Goal: Obtain resource: Download file/media

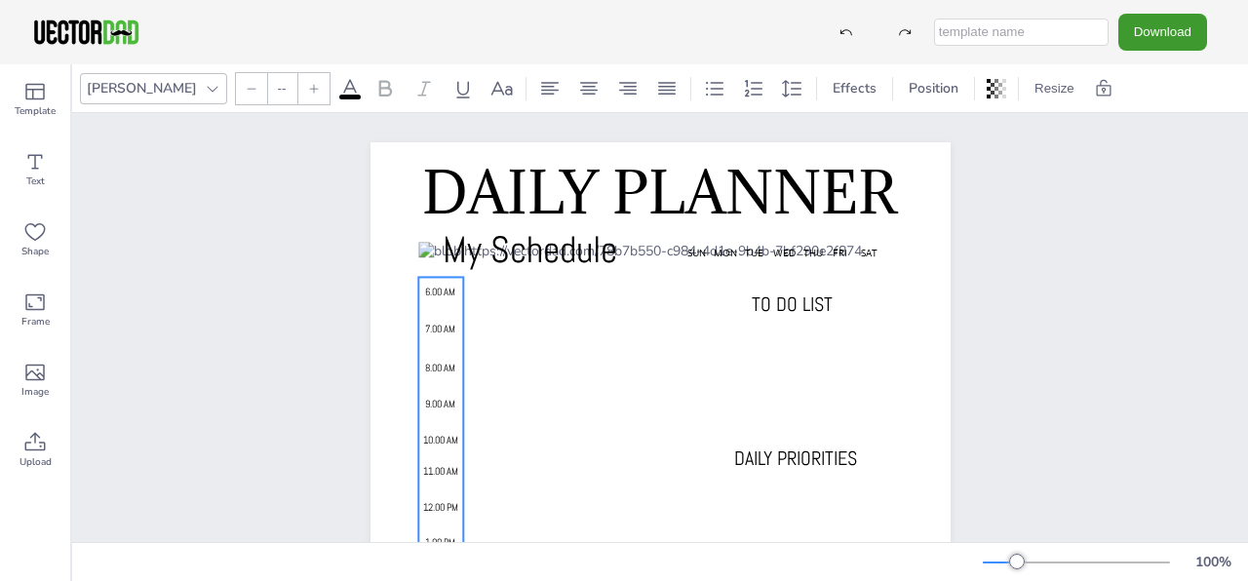
click at [442, 296] on span "6.00 AM" at bounding box center [440, 293] width 30 height 13
click at [205, 91] on icon at bounding box center [213, 89] width 16 height 16
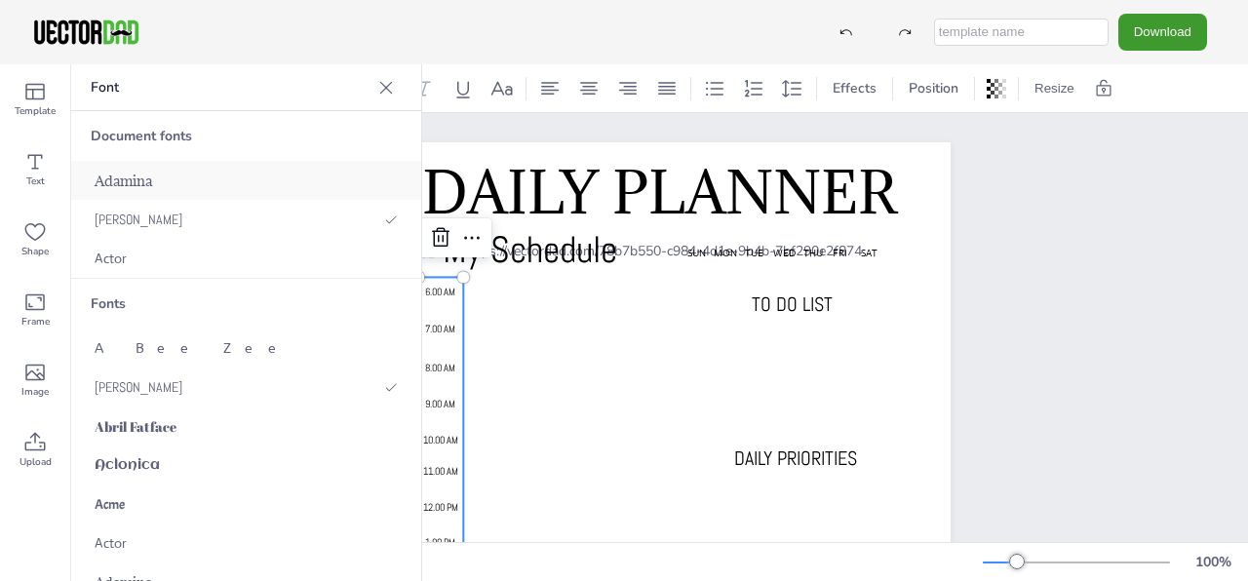
click at [236, 184] on div "Adamina" at bounding box center [246, 180] width 350 height 39
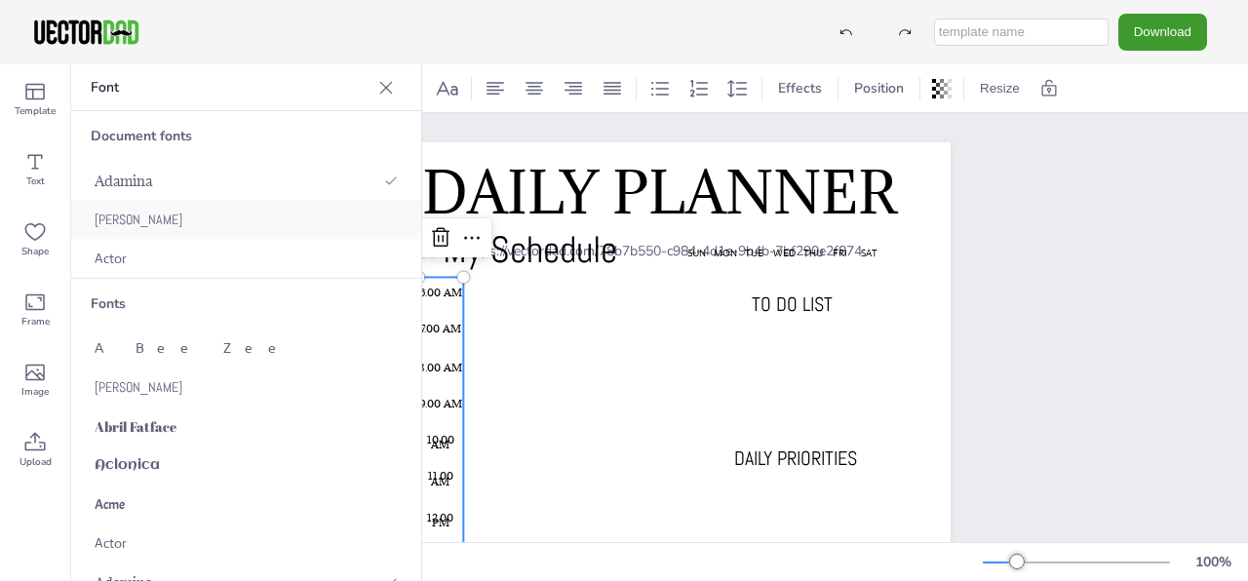
click at [222, 222] on div "[PERSON_NAME]" at bounding box center [246, 219] width 350 height 39
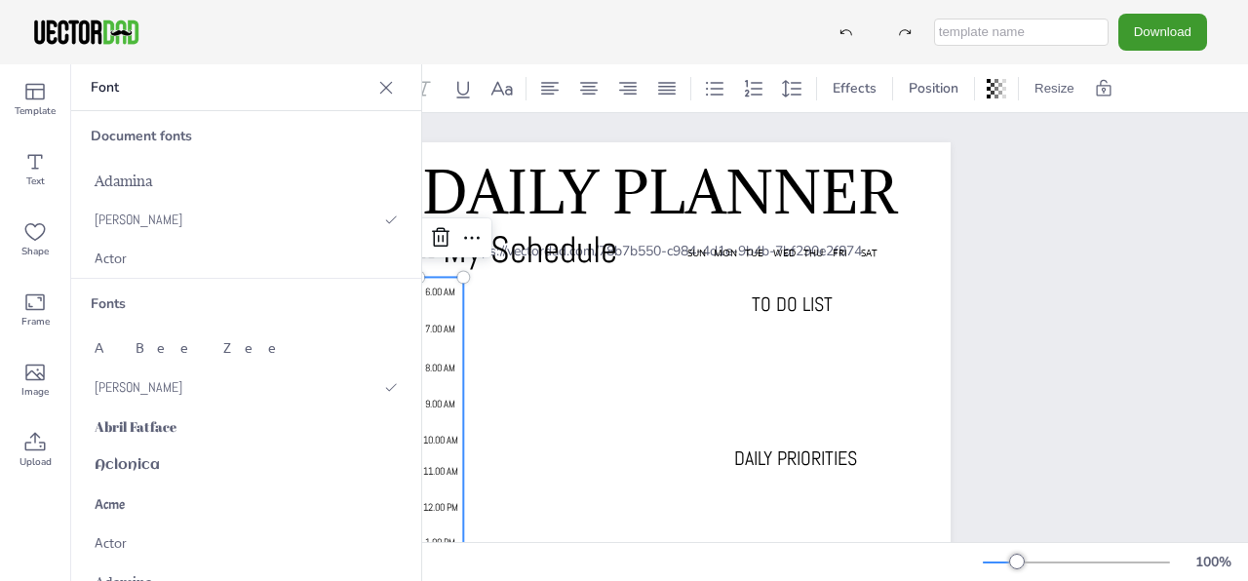
click at [1008, 337] on div "DAILY PLANNER My Schedule SUN MON TUE WED THU FRI SAT 6.00 AM 7.00 AM 8.00 AM 9…" at bounding box center [661, 552] width 748 height 879
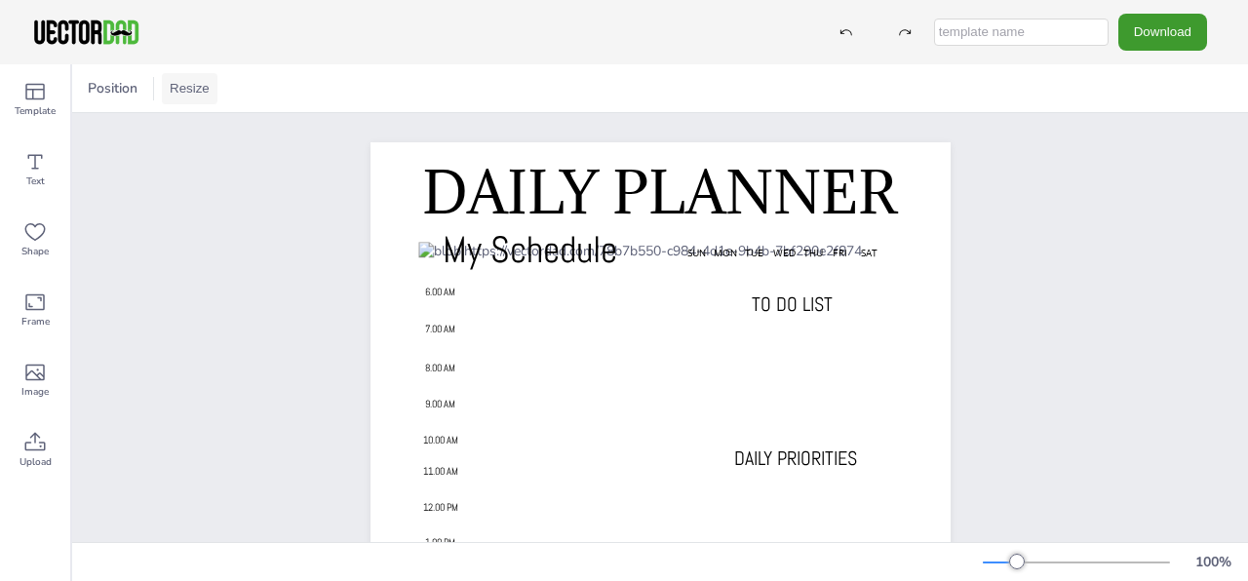
click at [193, 90] on button "Resize" at bounding box center [190, 88] width 56 height 31
click at [242, 91] on li "A4 (8.25in x 11.75in)" at bounding box center [244, 90] width 164 height 38
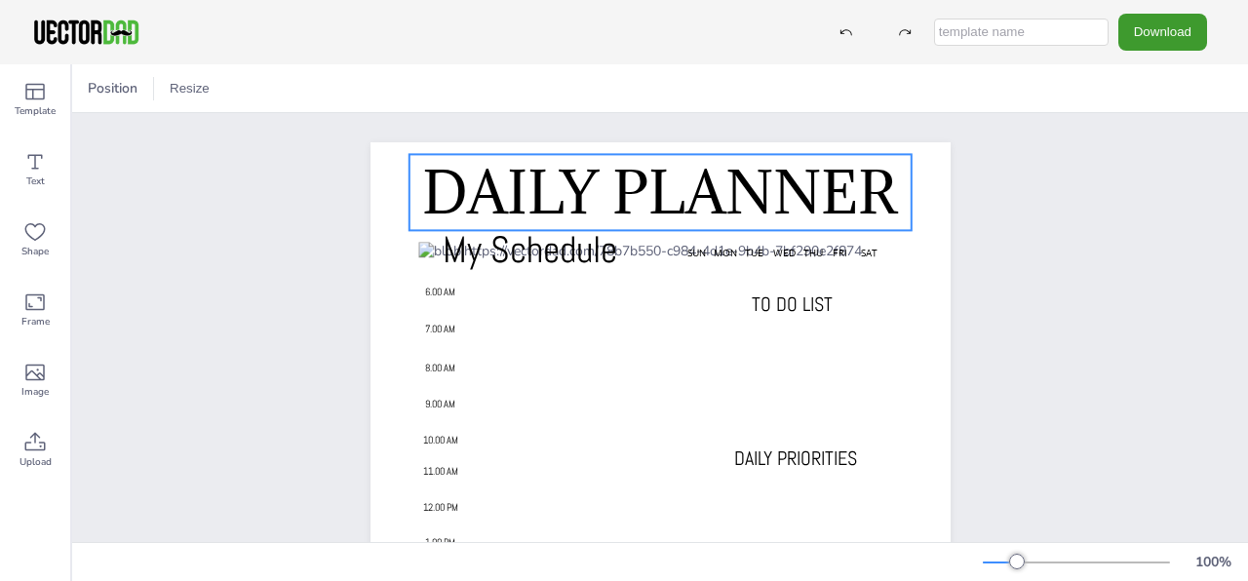
click at [609, 198] on span "DAILY PLANNER" at bounding box center [659, 192] width 475 height 74
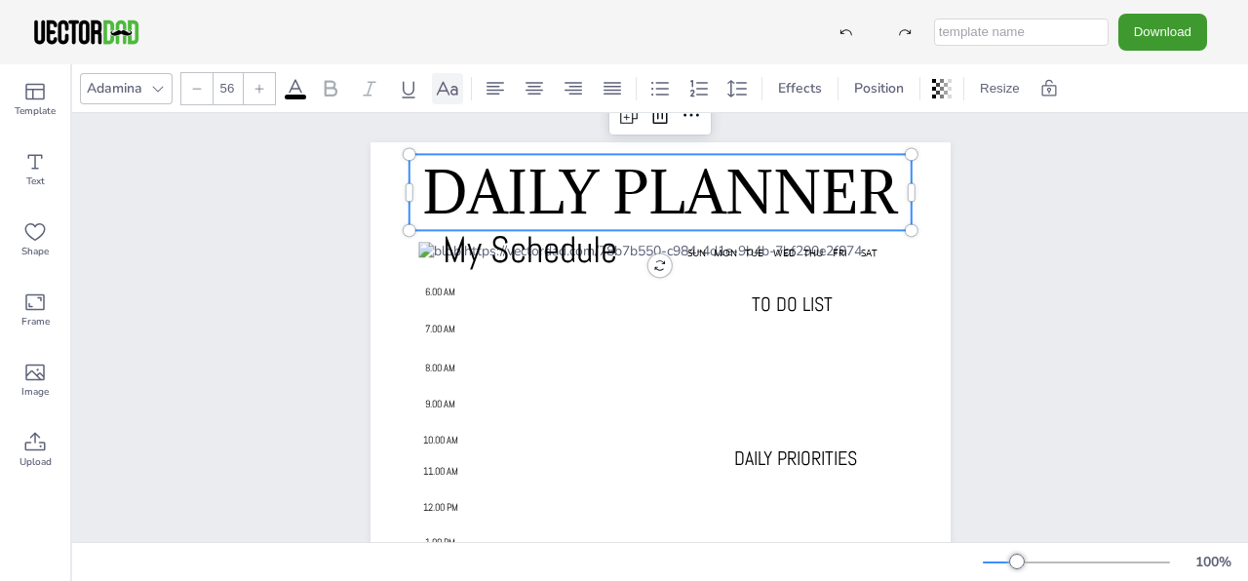
click at [446, 94] on icon at bounding box center [447, 88] width 23 height 23
click at [457, 193] on span "DAILY PLANNER" at bounding box center [659, 192] width 475 height 74
click at [456, 193] on span "DAILY PLANNER" at bounding box center [659, 192] width 475 height 74
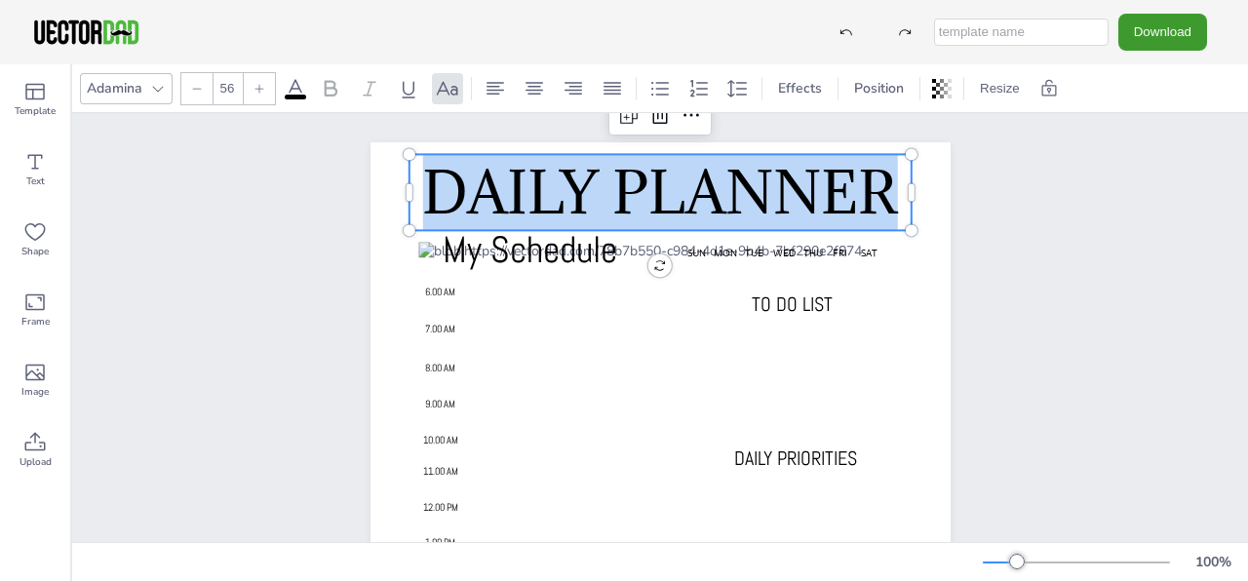
drag, startPoint x: 427, startPoint y: 200, endPoint x: 903, endPoint y: 232, distance: 476.9
click at [903, 232] on div "DAILY PLANNER My Schedule SUN MON TUE WED THU FRI SAT 6.00 AM 7.00 AM 8.00 AM 9…" at bounding box center [661, 552] width 580 height 821
click at [1001, 562] on div at bounding box center [1000, 563] width 34 height 2
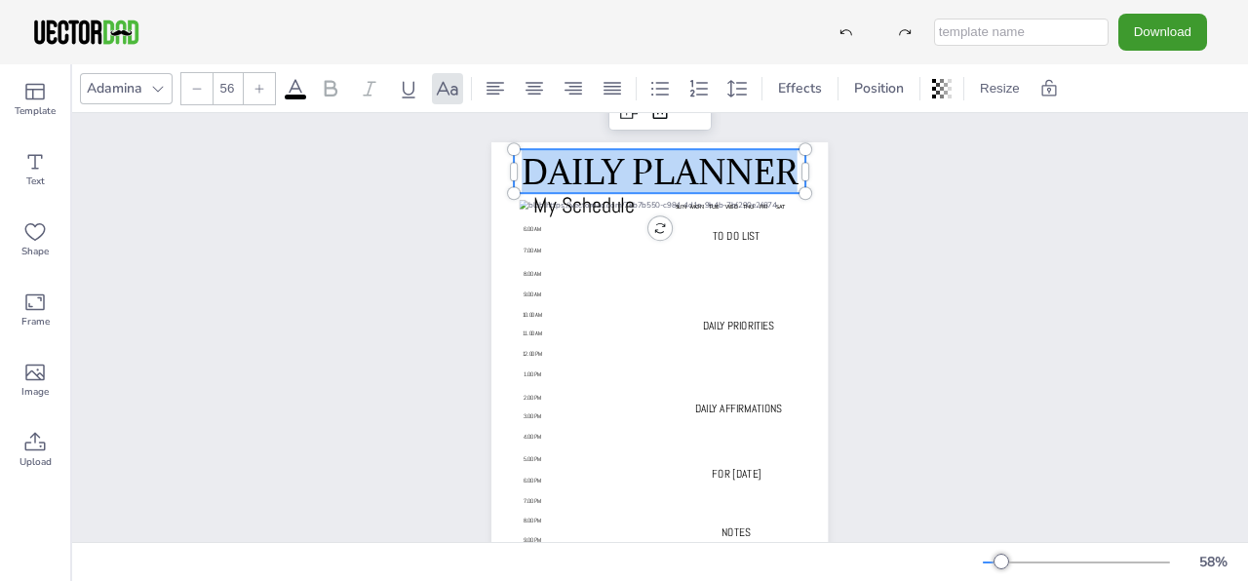
click at [634, 178] on span "DAILY PLANNER" at bounding box center [660, 171] width 275 height 43
click at [649, 176] on span "DAILY PLANNER" at bounding box center [660, 171] width 275 height 43
click at [667, 175] on span "DAILY PLANNER" at bounding box center [660, 171] width 275 height 43
click at [745, 183] on span "DAILY PLANNER" at bounding box center [660, 171] width 275 height 43
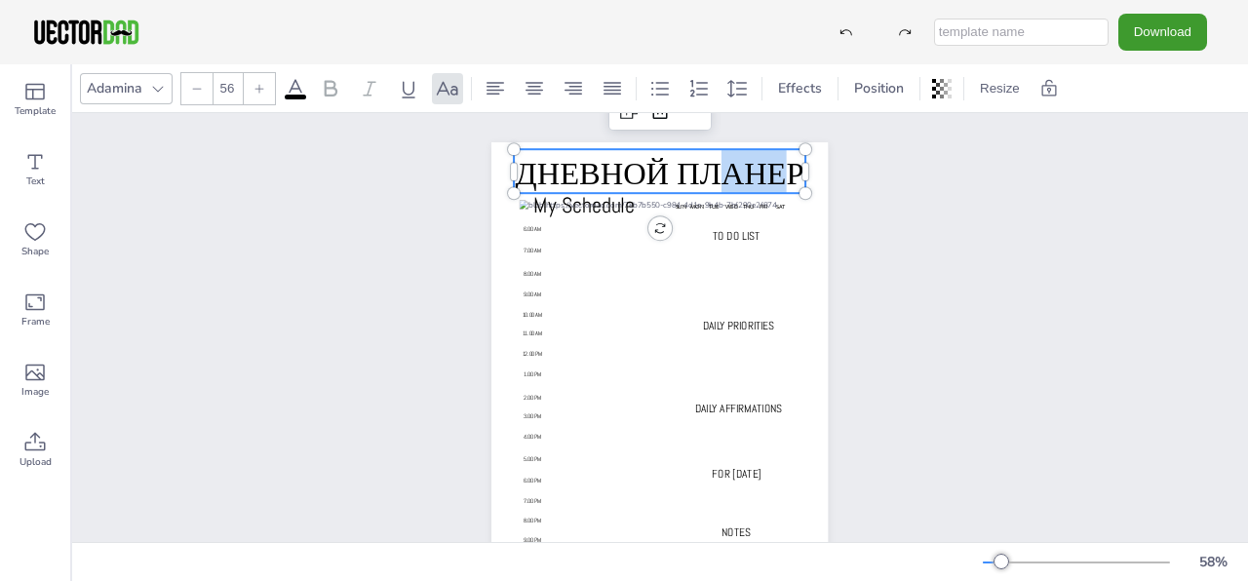
drag, startPoint x: 786, startPoint y: 176, endPoint x: 714, endPoint y: 186, distance: 72.8
click at [714, 186] on span "дневной планер" at bounding box center [660, 171] width 289 height 43
click at [787, 171] on span "дневной планер" at bounding box center [660, 171] width 289 height 43
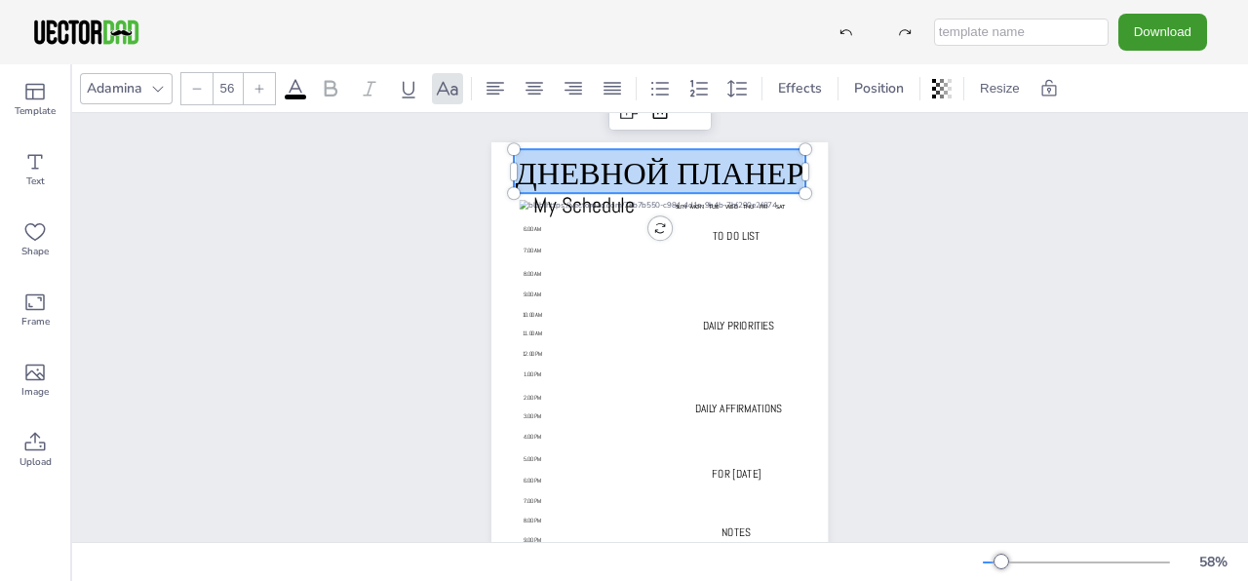
click at [787, 171] on span "дневной планер" at bounding box center [660, 171] width 289 height 43
click at [163, 85] on icon at bounding box center [158, 89] width 16 height 16
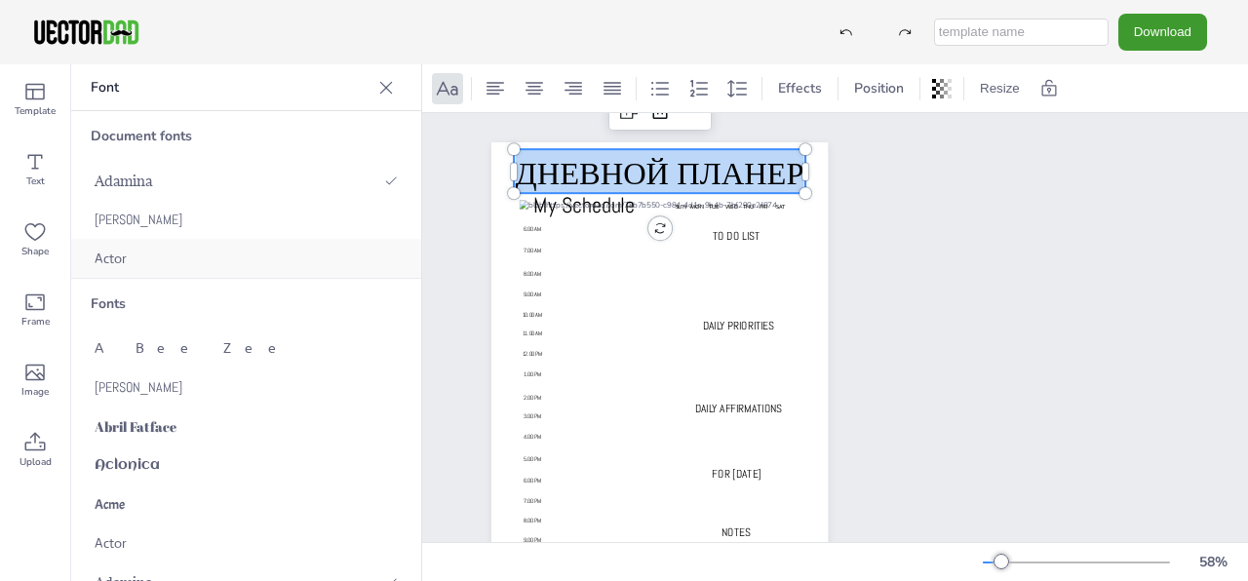
click at [160, 249] on div "Actor" at bounding box center [246, 258] width 350 height 39
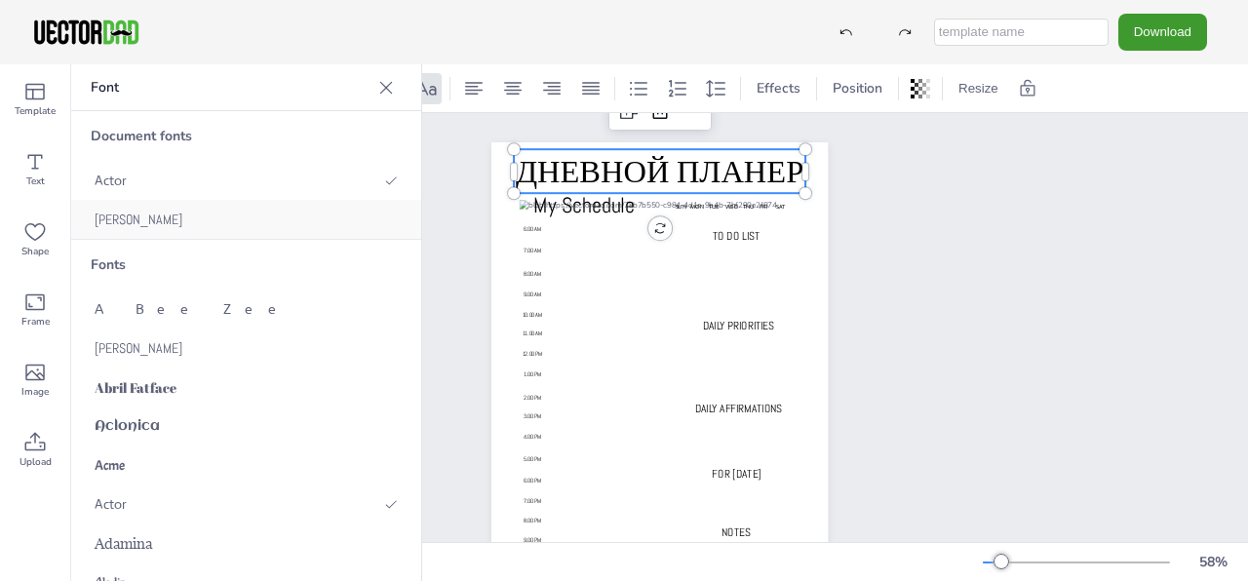
click at [154, 215] on div "[PERSON_NAME]" at bounding box center [246, 219] width 350 height 39
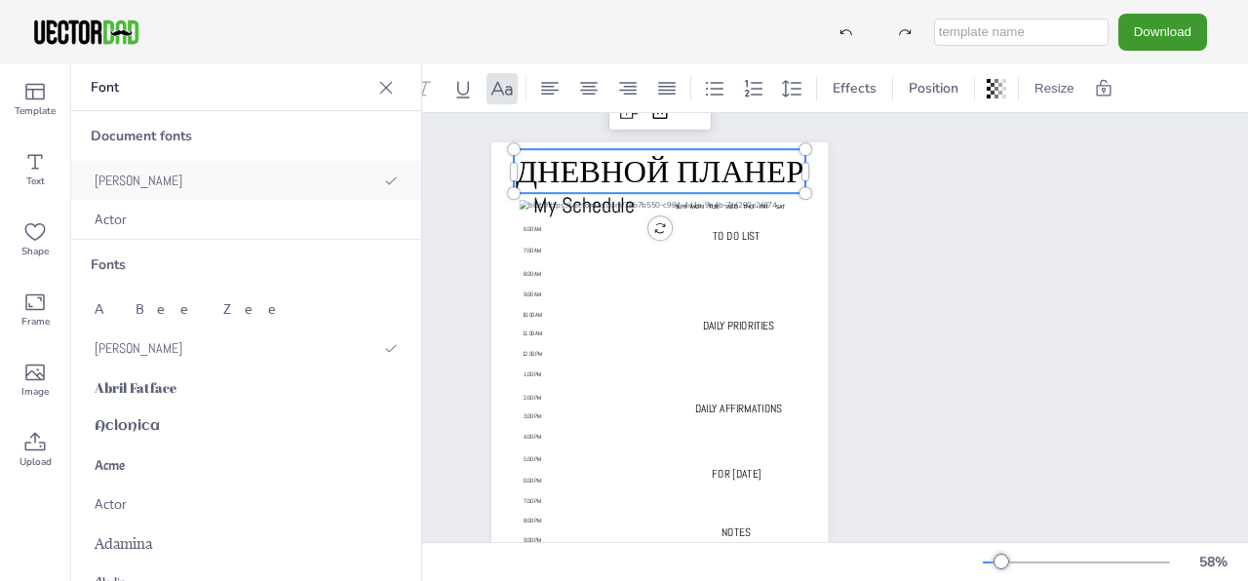
click at [163, 174] on div "[PERSON_NAME]" at bounding box center [246, 180] width 350 height 39
click at [162, 180] on div "[PERSON_NAME]" at bounding box center [246, 180] width 350 height 39
click at [162, 213] on div "Actor" at bounding box center [246, 219] width 350 height 39
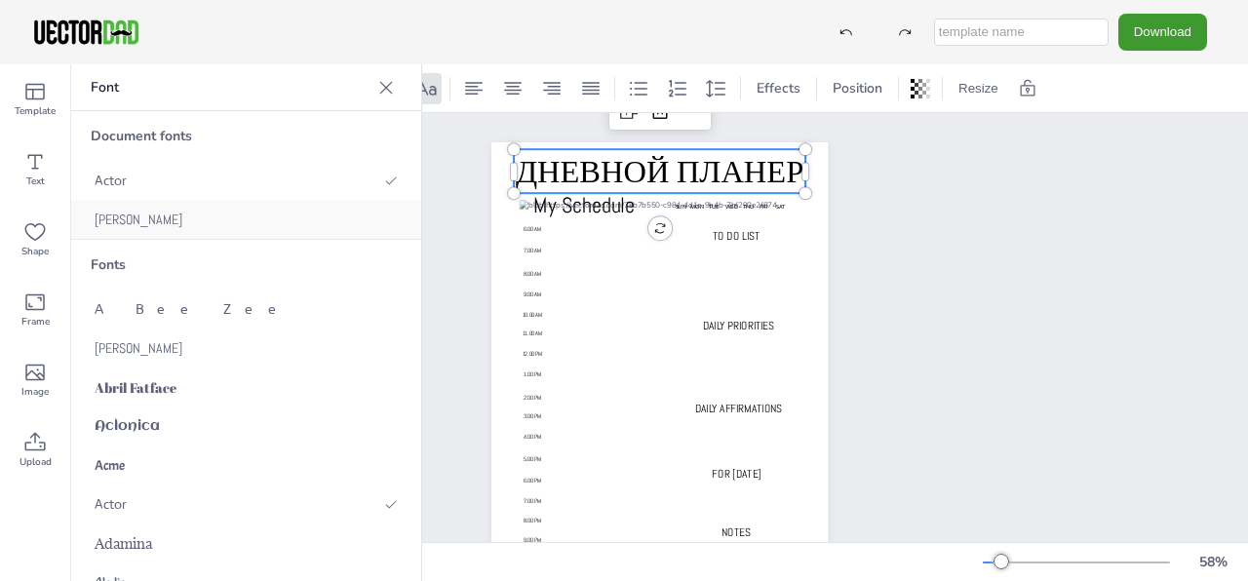
click at [162, 213] on div "[PERSON_NAME]" at bounding box center [246, 219] width 350 height 39
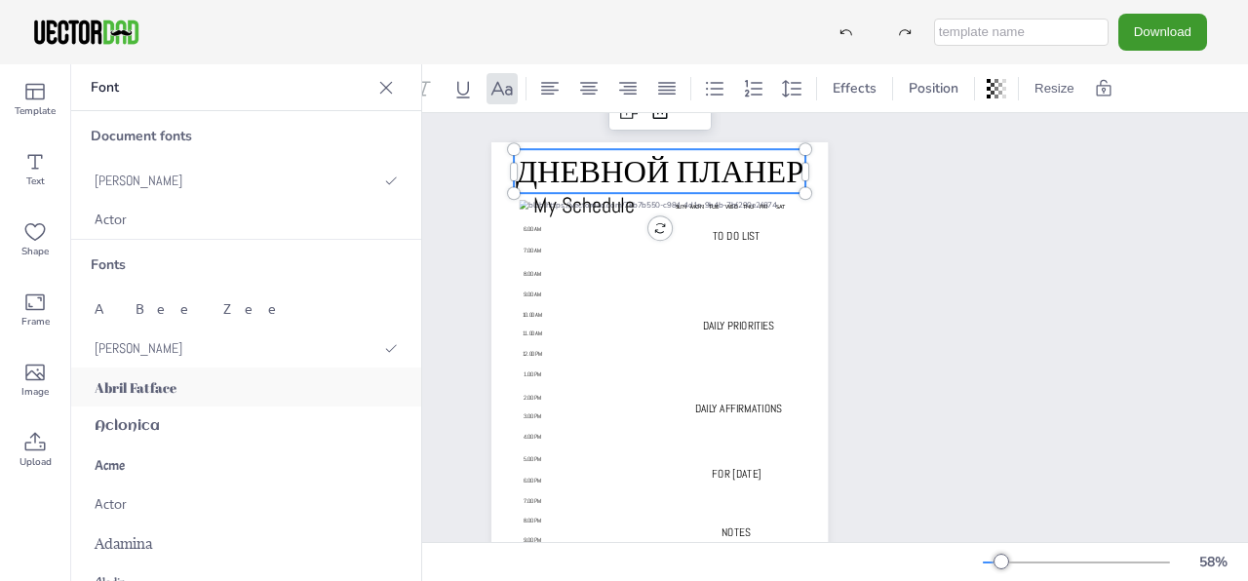
click at [190, 384] on div "Abril Fatface" at bounding box center [246, 387] width 350 height 39
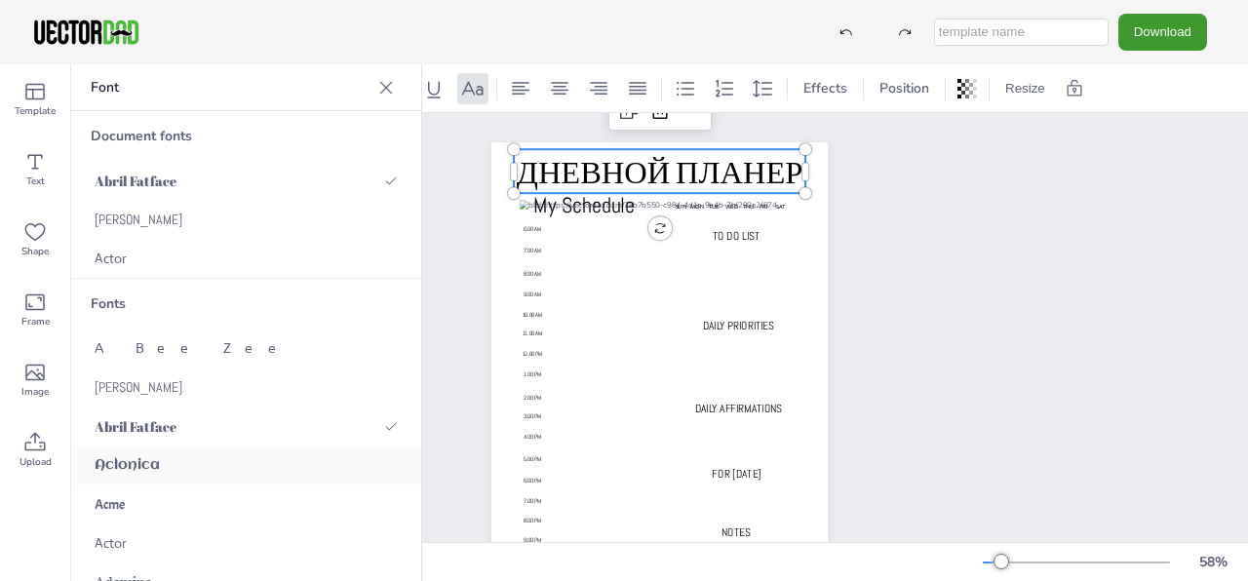
scroll to position [293, 0]
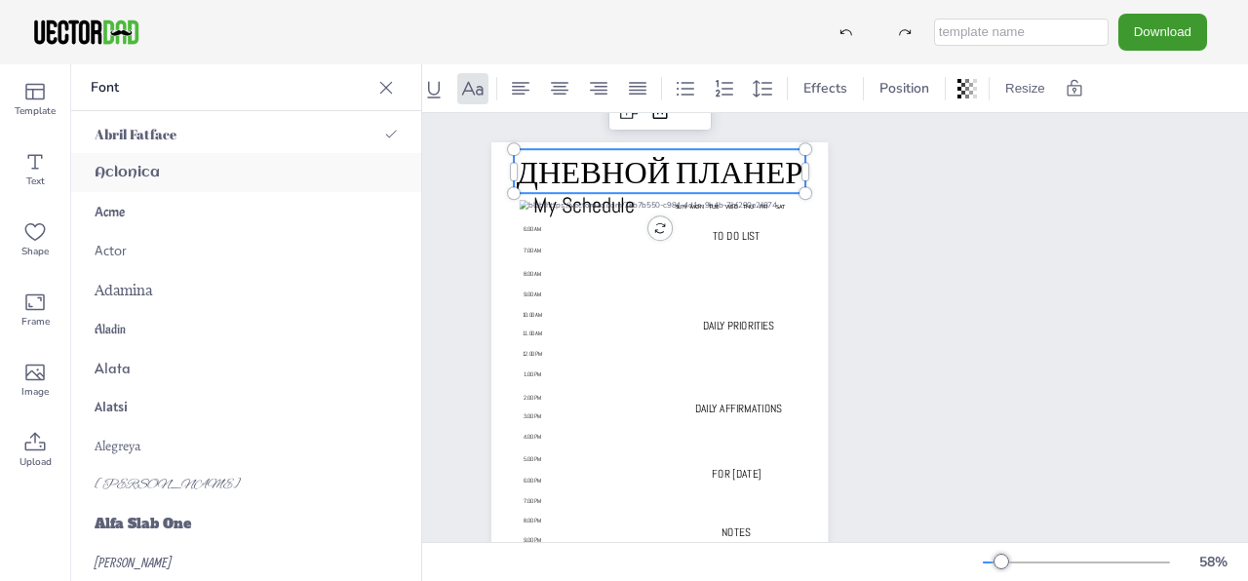
click at [154, 168] on span "Aclonica" at bounding box center [127, 173] width 65 height 17
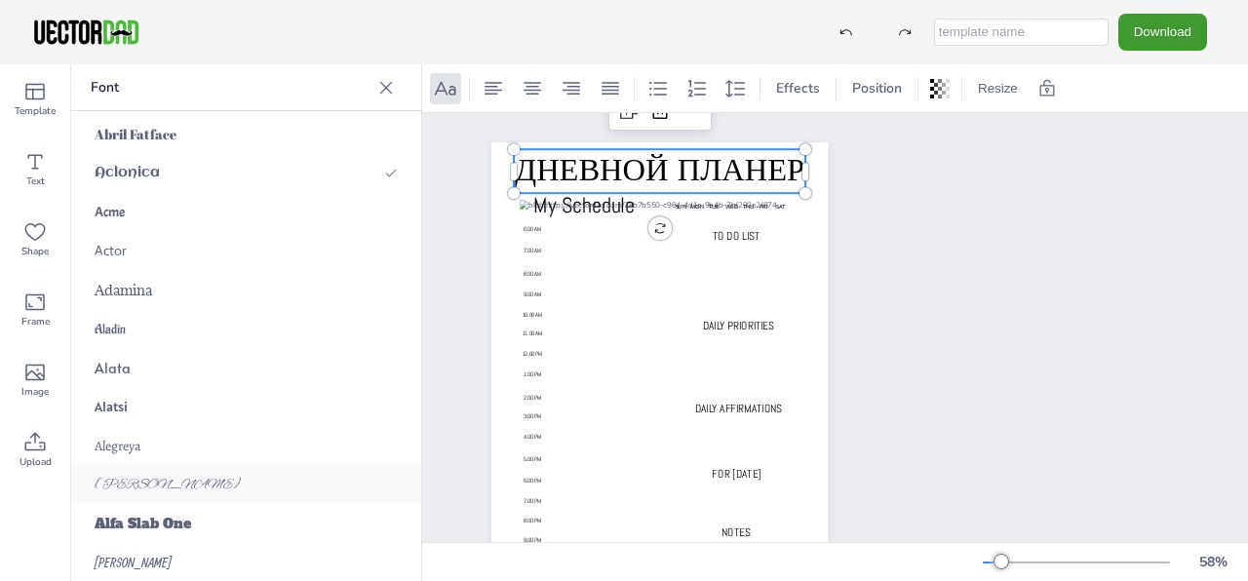
click at [151, 492] on div "[PERSON_NAME]" at bounding box center [246, 484] width 350 height 39
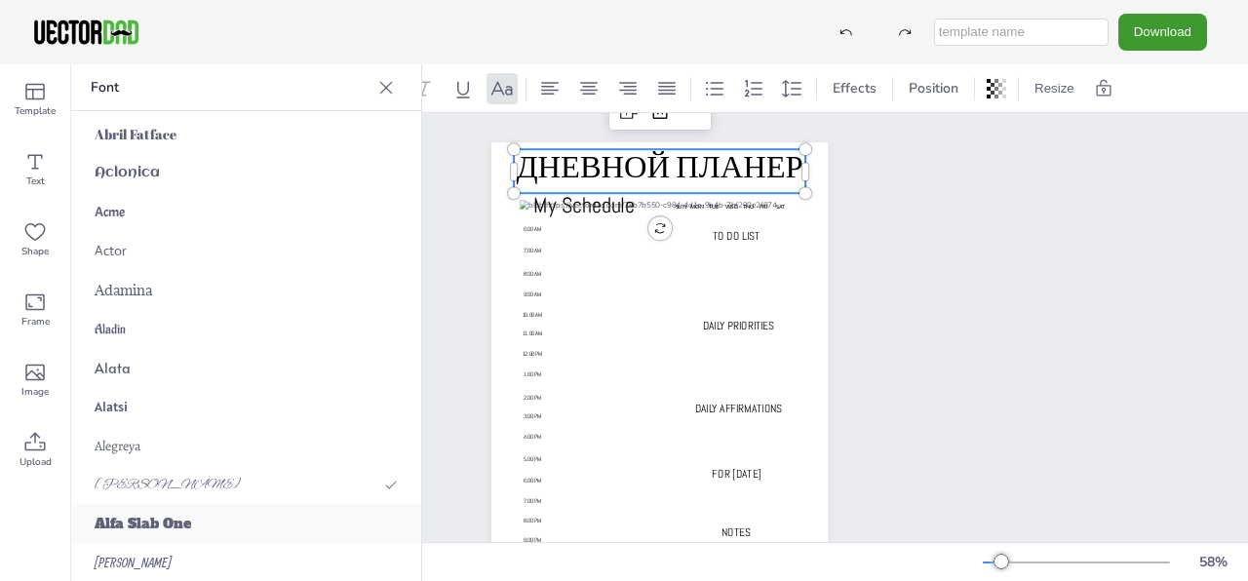
click at [165, 534] on div "Alfa Slab One" at bounding box center [246, 523] width 350 height 39
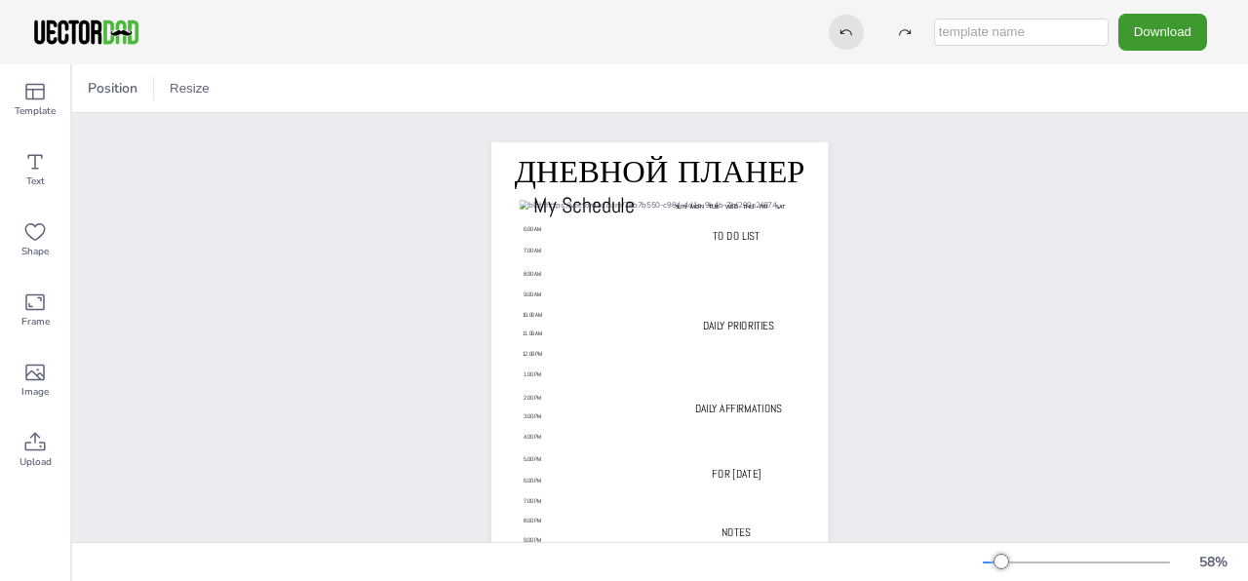
click at [852, 27] on icon at bounding box center [847, 32] width 14 height 14
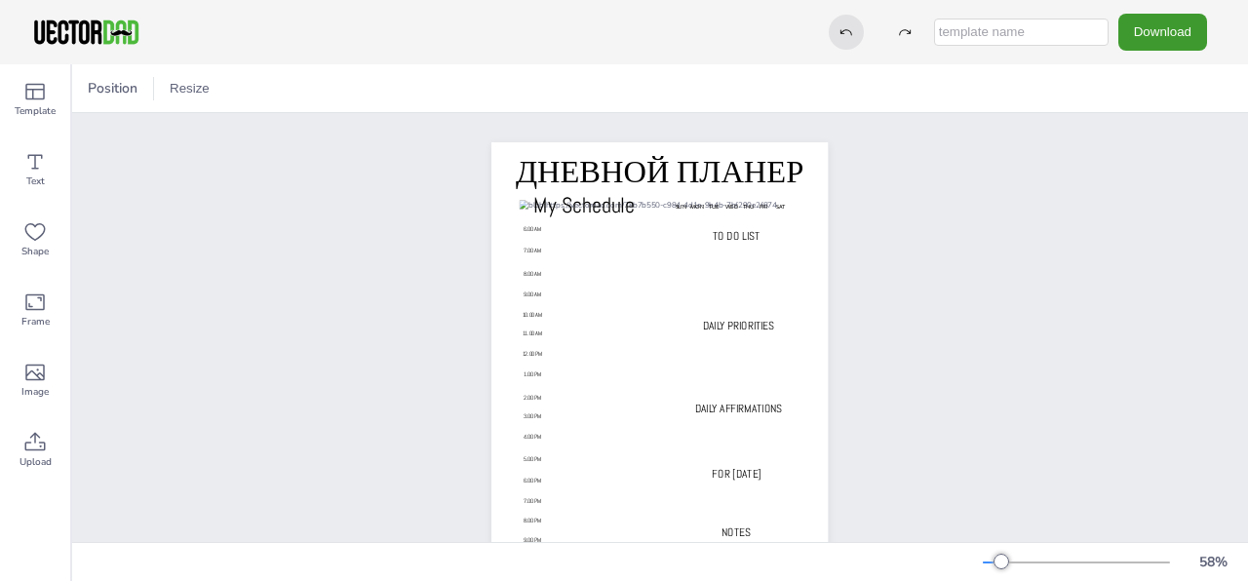
click at [852, 27] on icon at bounding box center [847, 32] width 14 height 14
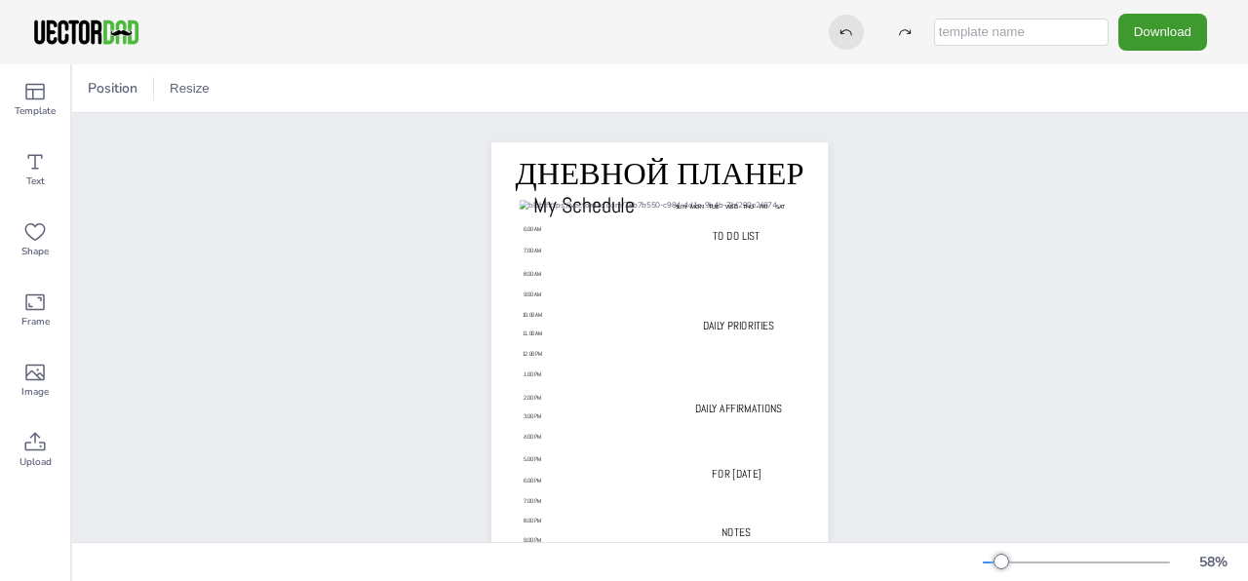
click at [852, 27] on icon at bounding box center [847, 32] width 14 height 14
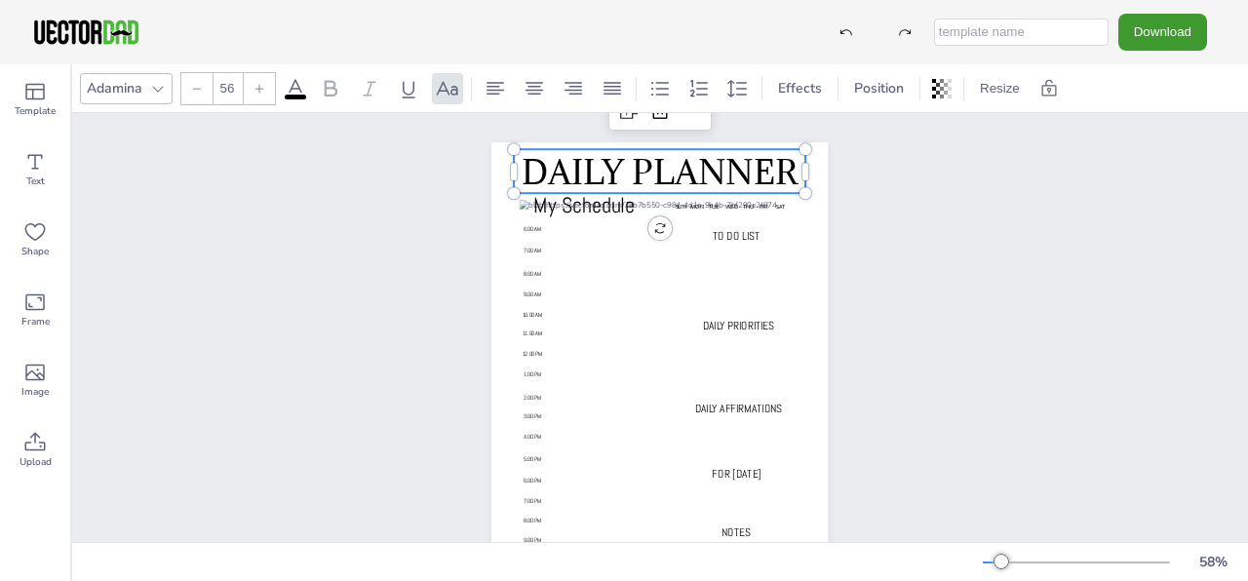
click at [750, 181] on span "DAILY PLANNER" at bounding box center [660, 171] width 275 height 43
click at [861, 22] on div at bounding box center [846, 32] width 35 height 35
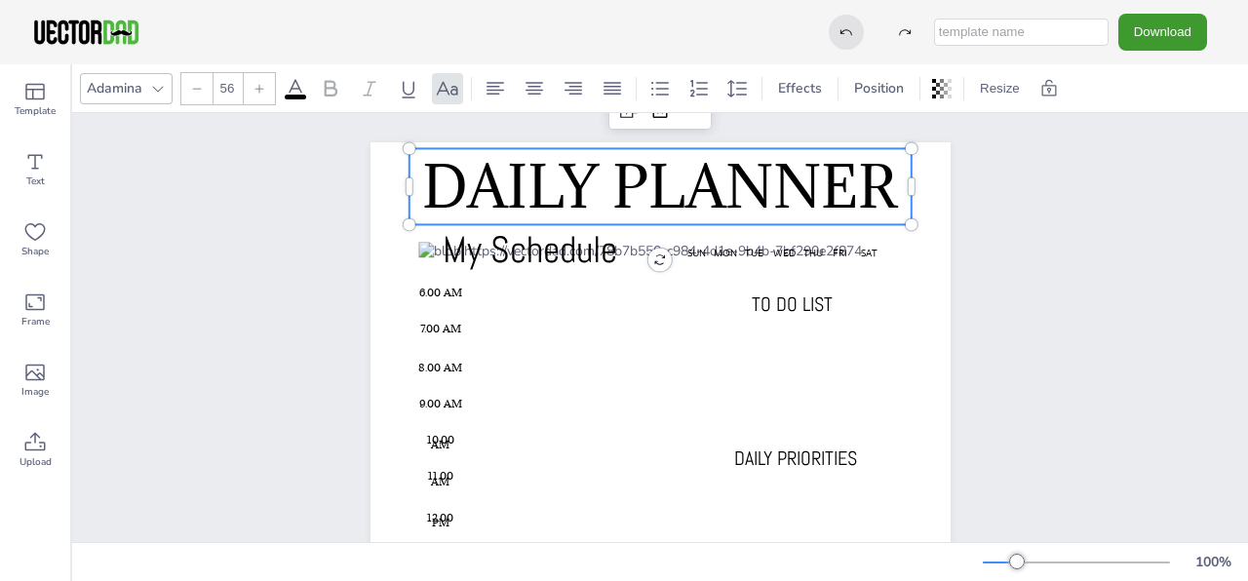
click at [853, 35] on icon at bounding box center [847, 32] width 14 height 14
click at [859, 40] on div at bounding box center [846, 32] width 35 height 35
click at [142, 88] on div "Adamina" at bounding box center [114, 88] width 63 height 26
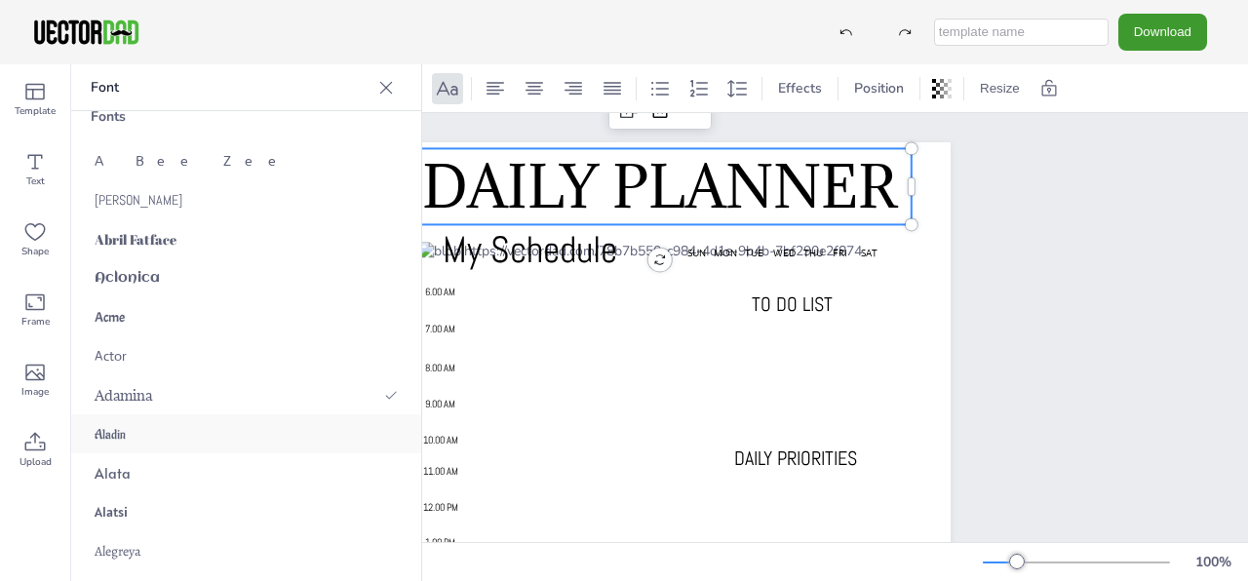
scroll to position [195, 0]
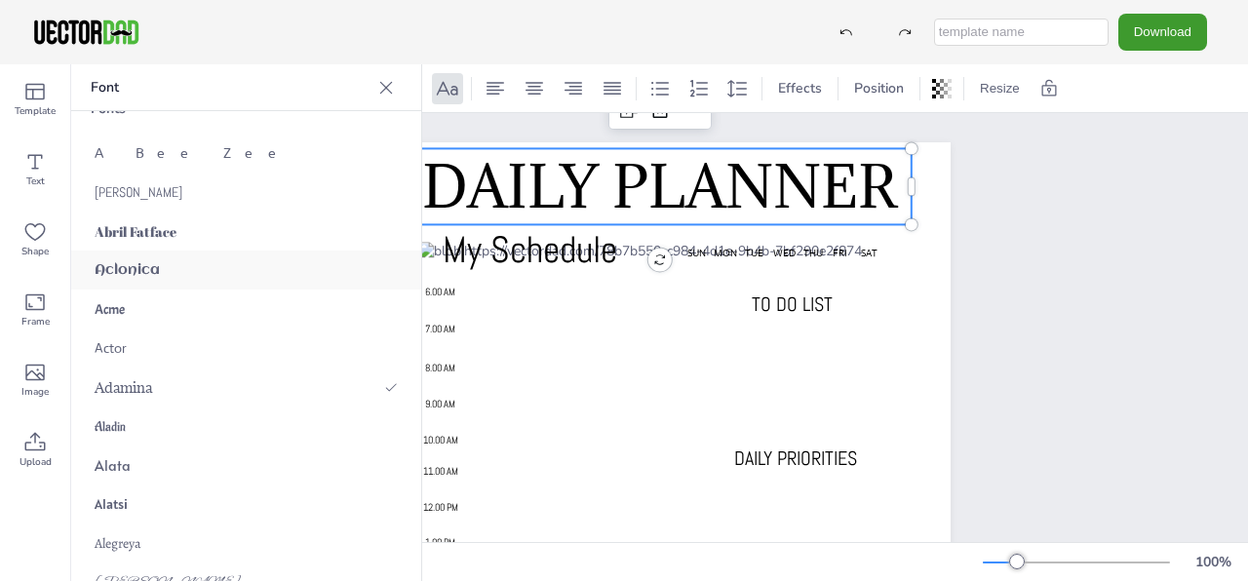
click at [133, 259] on div "Aclonica" at bounding box center [246, 270] width 350 height 39
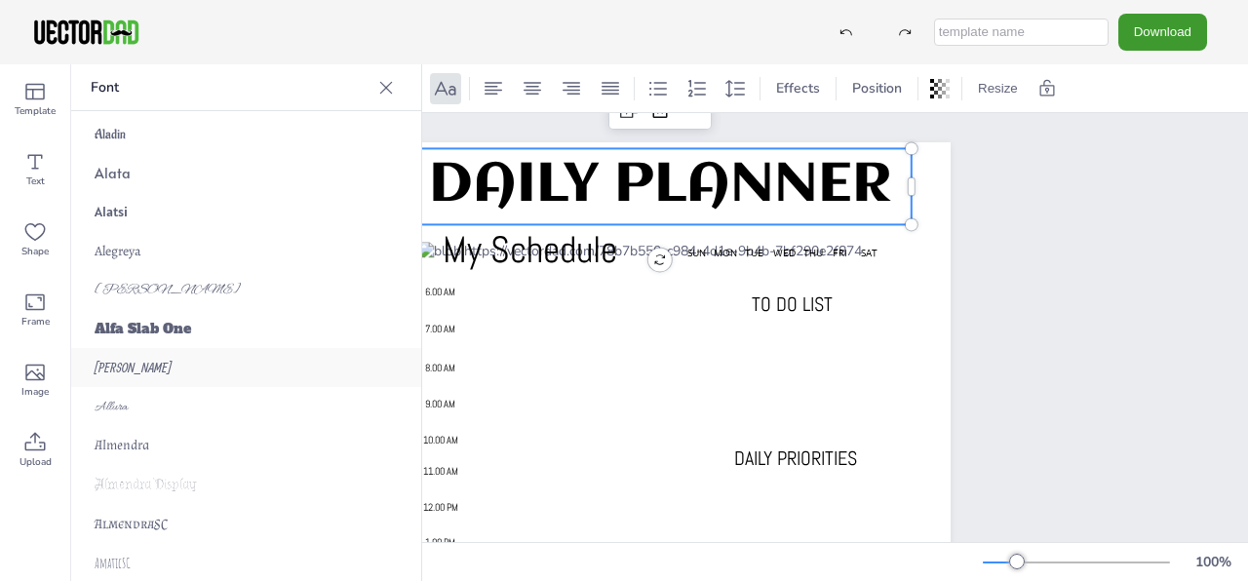
scroll to position [293, 0]
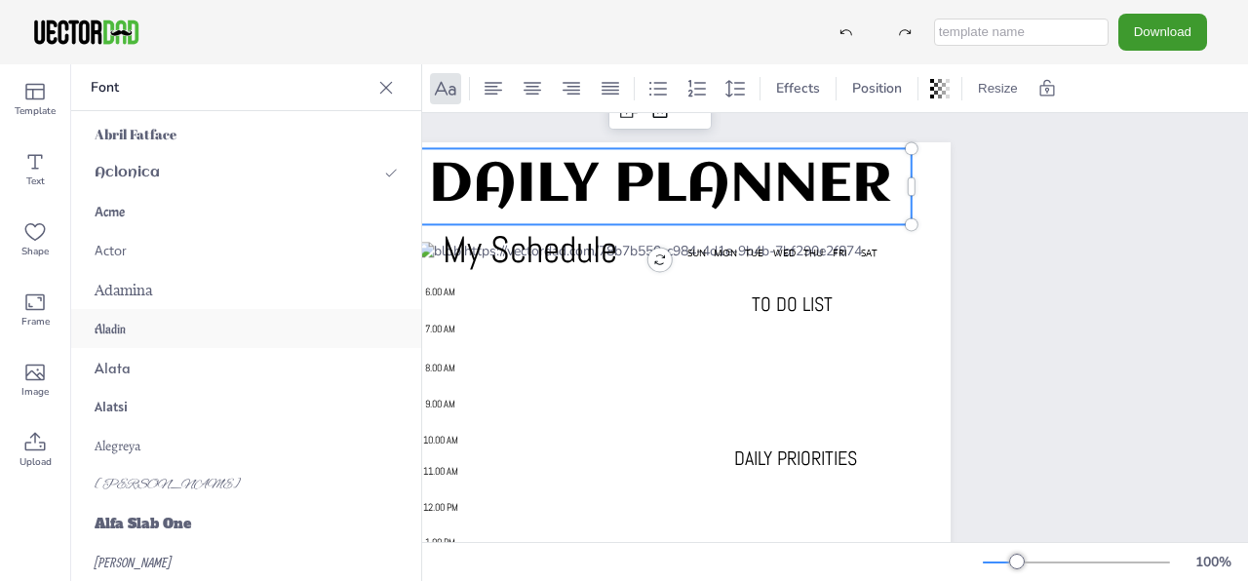
click at [128, 332] on div "Aladin" at bounding box center [246, 328] width 350 height 39
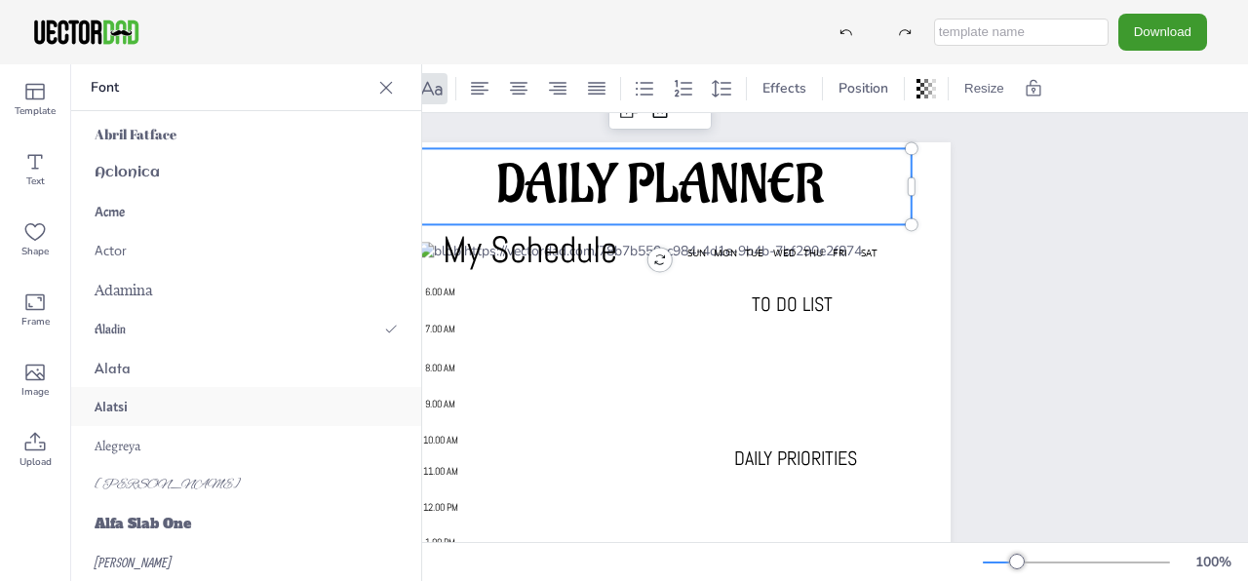
scroll to position [488, 0]
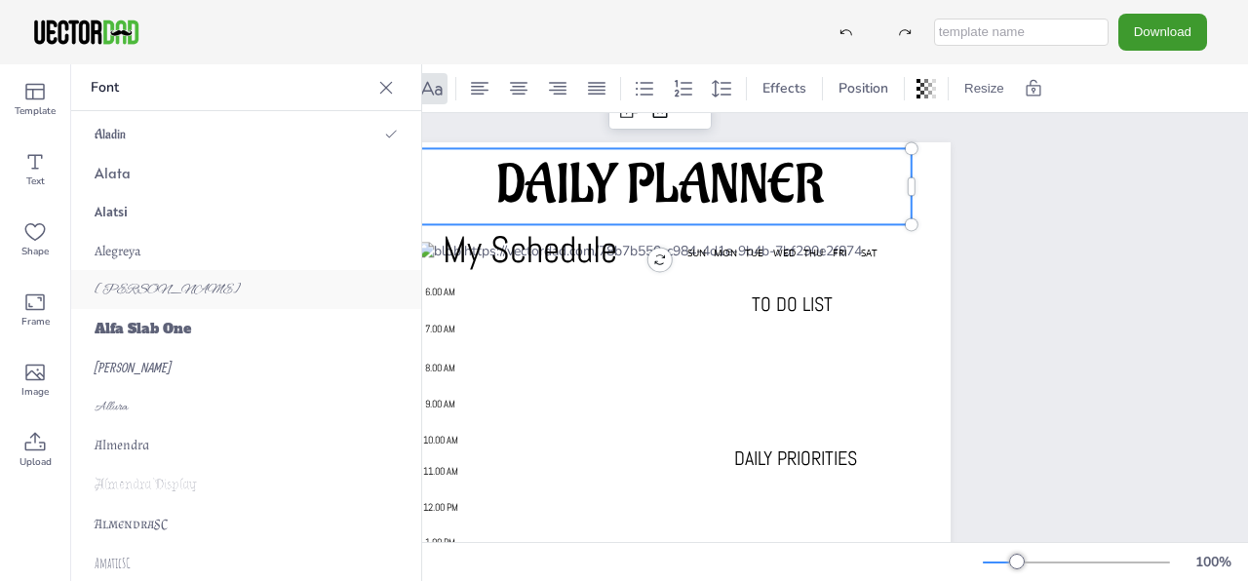
click at [154, 277] on div "[PERSON_NAME]" at bounding box center [246, 289] width 350 height 39
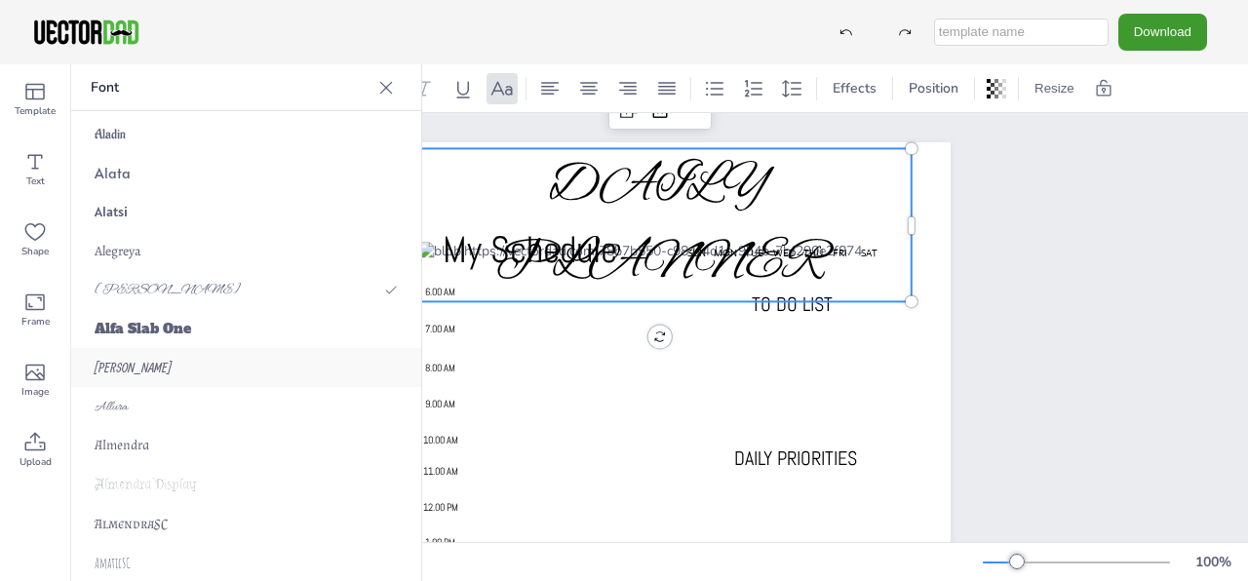
click at [150, 371] on div "[PERSON_NAME]" at bounding box center [246, 367] width 350 height 39
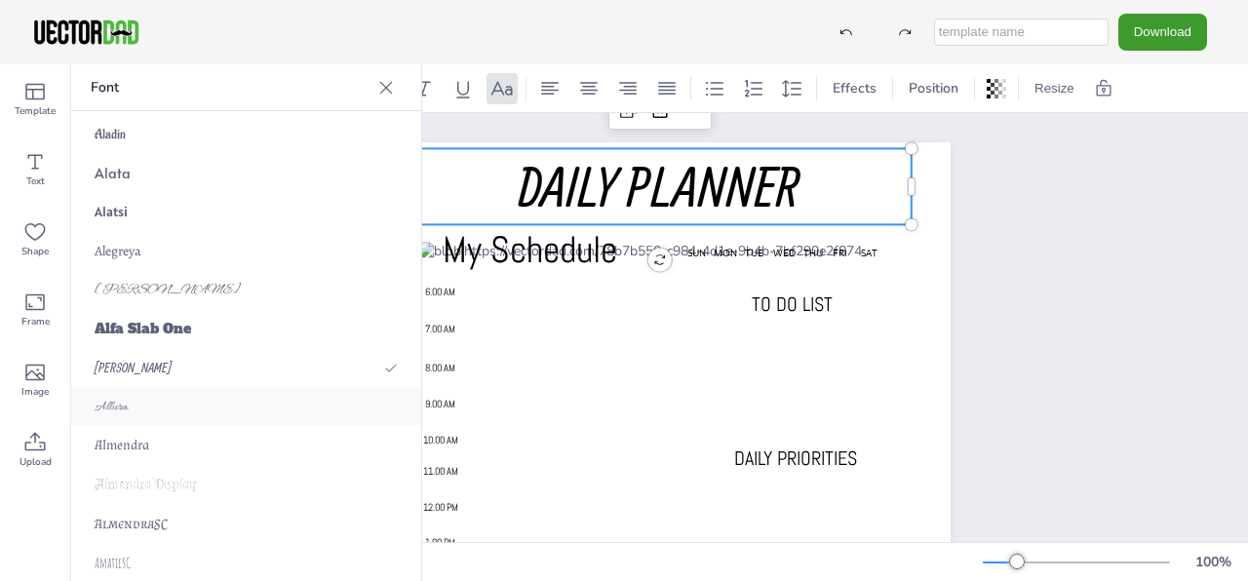
click at [149, 410] on div "Allura" at bounding box center [246, 406] width 350 height 39
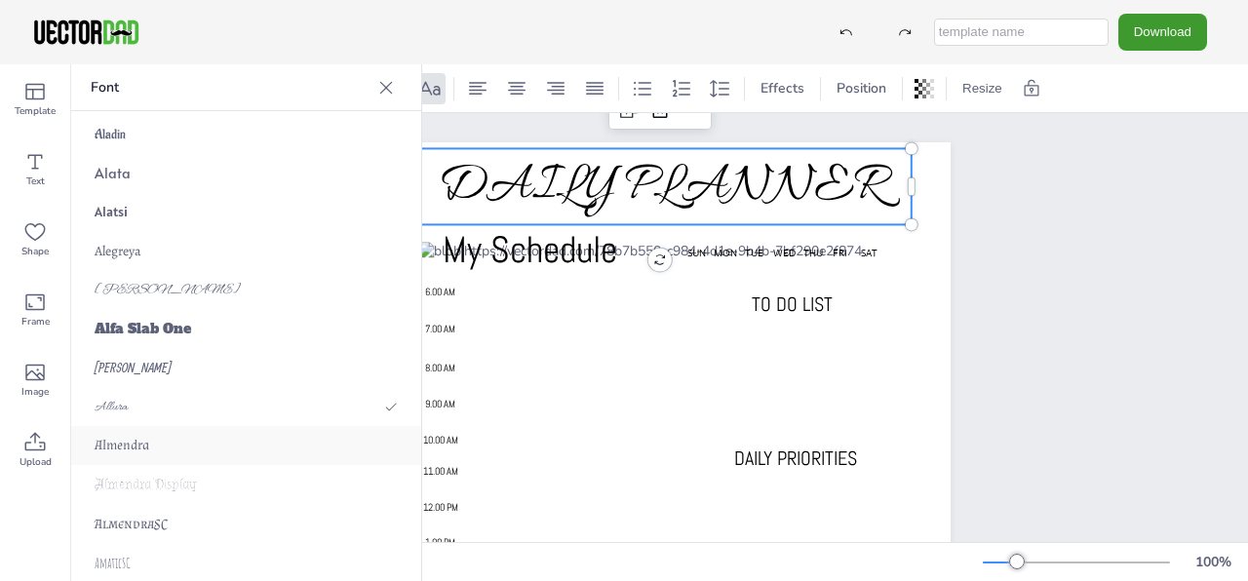
click at [150, 450] on div "Almendra" at bounding box center [246, 445] width 350 height 39
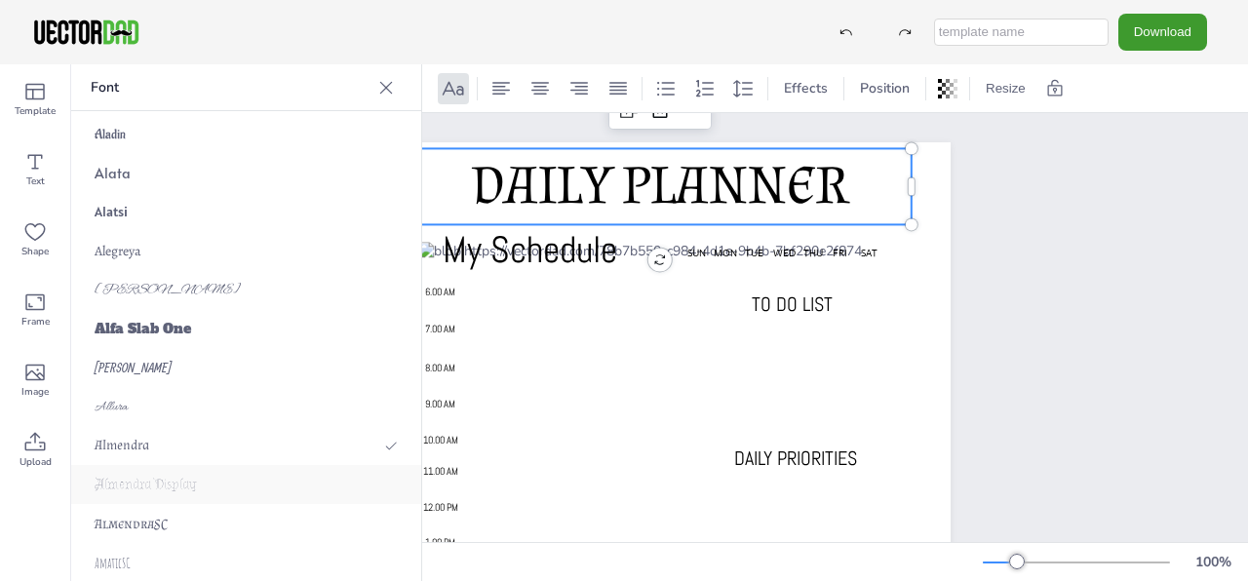
click at [156, 480] on span "Almendra Display" at bounding box center [146, 485] width 102 height 18
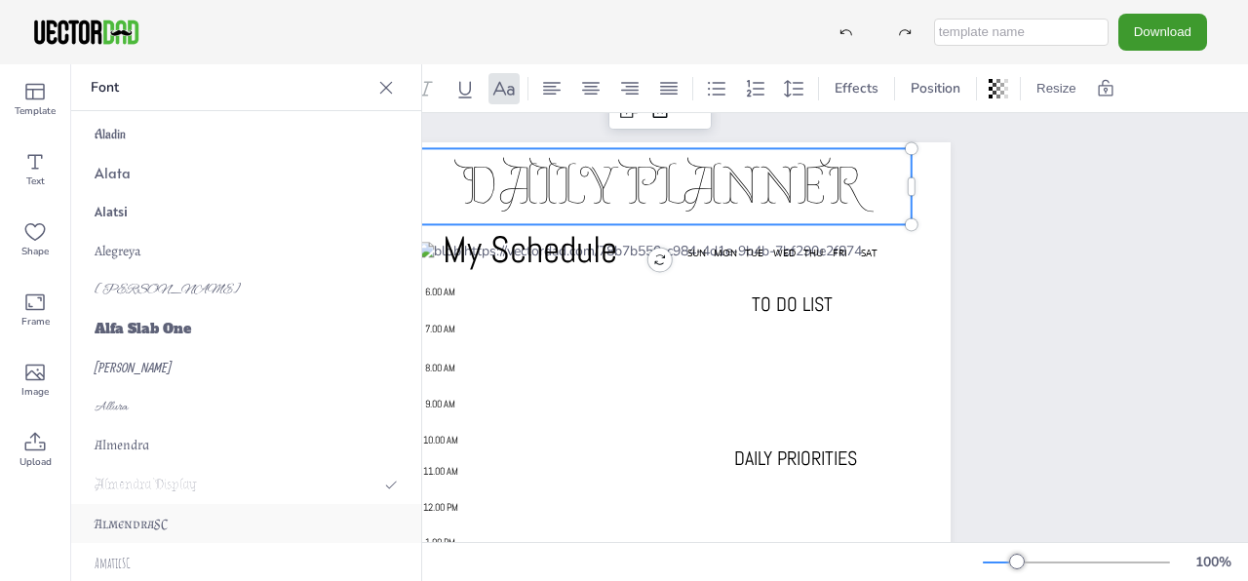
click at [164, 513] on div "AlmendraSC" at bounding box center [246, 523] width 350 height 39
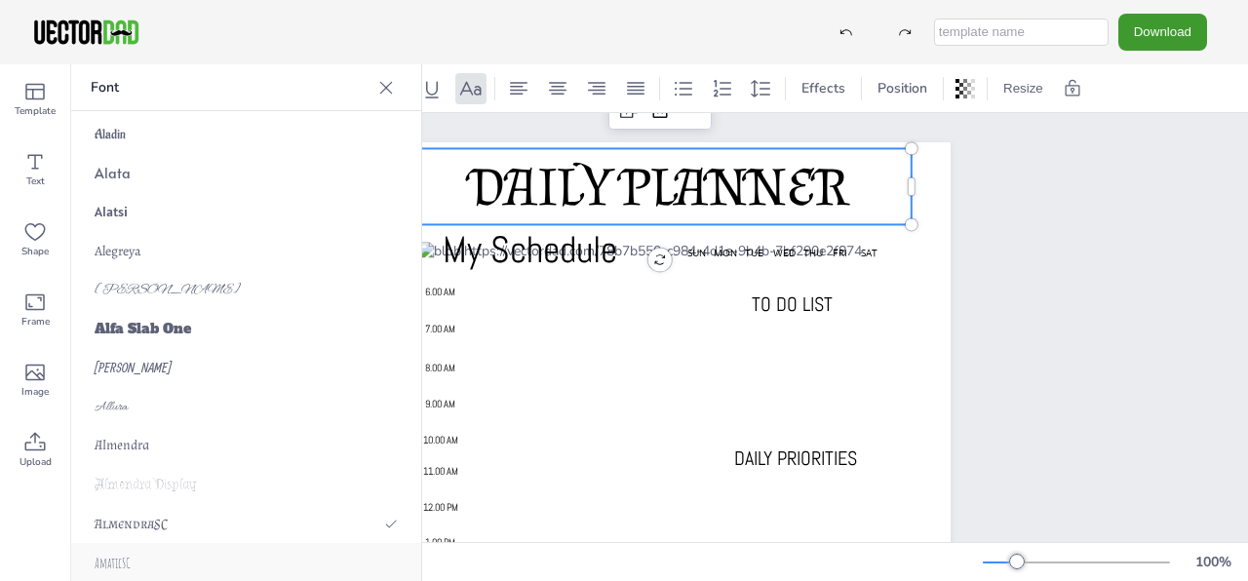
click at [169, 553] on div "AmaticSC" at bounding box center [246, 562] width 350 height 39
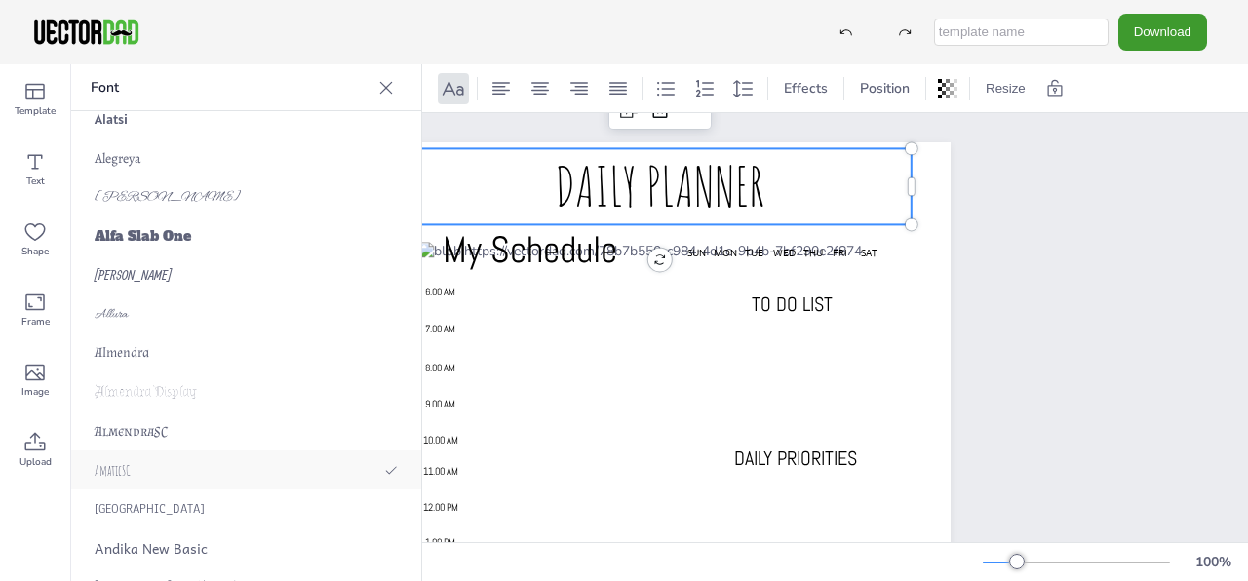
scroll to position [683, 0]
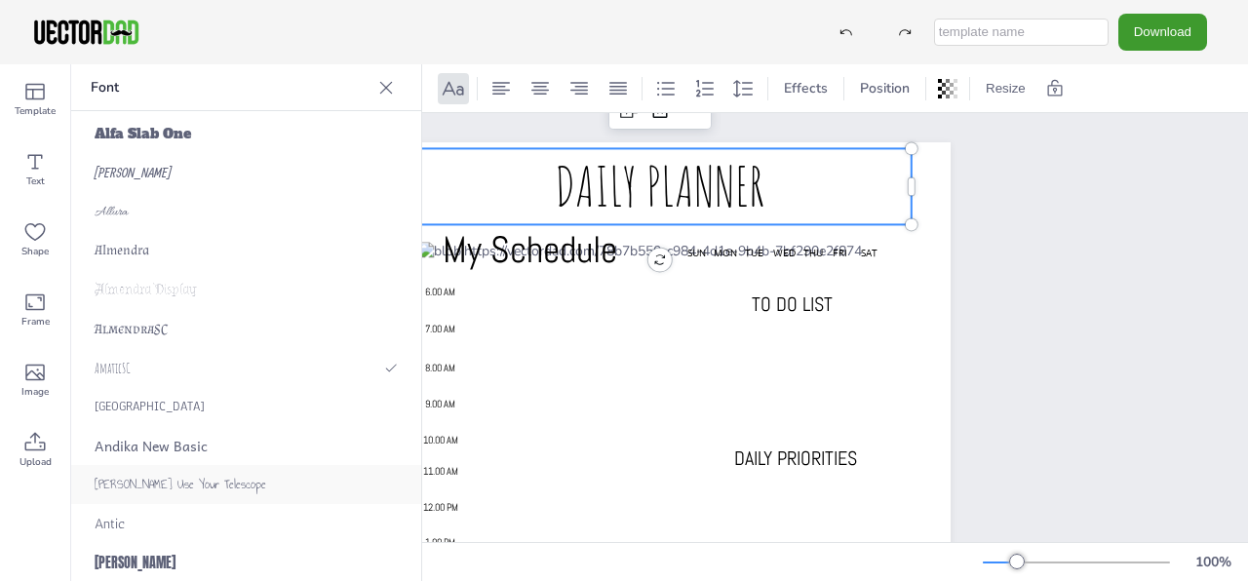
click at [175, 484] on span "[PERSON_NAME] Use Your Telescope" at bounding box center [181, 485] width 172 height 20
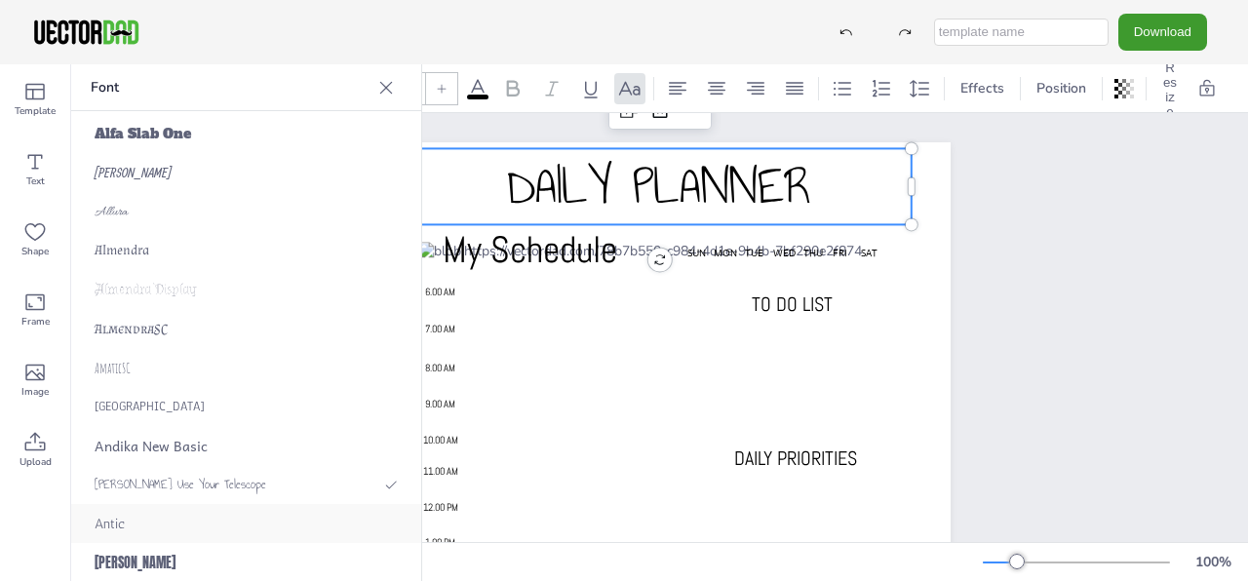
click at [169, 524] on div "Antic" at bounding box center [246, 523] width 350 height 39
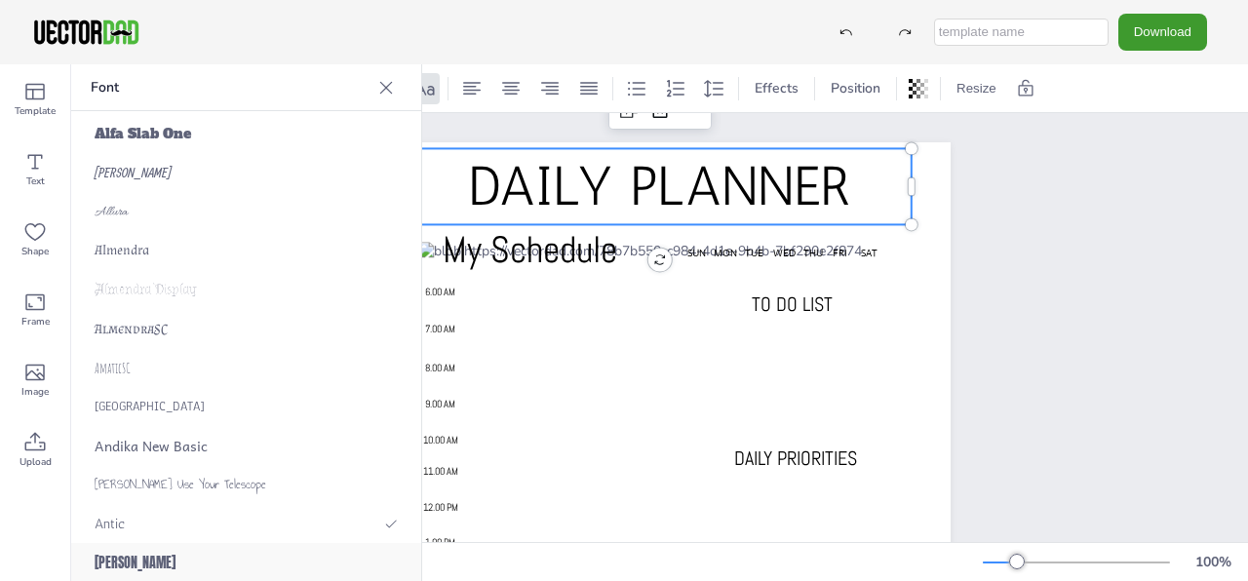
click at [172, 557] on div "[PERSON_NAME]" at bounding box center [246, 562] width 350 height 39
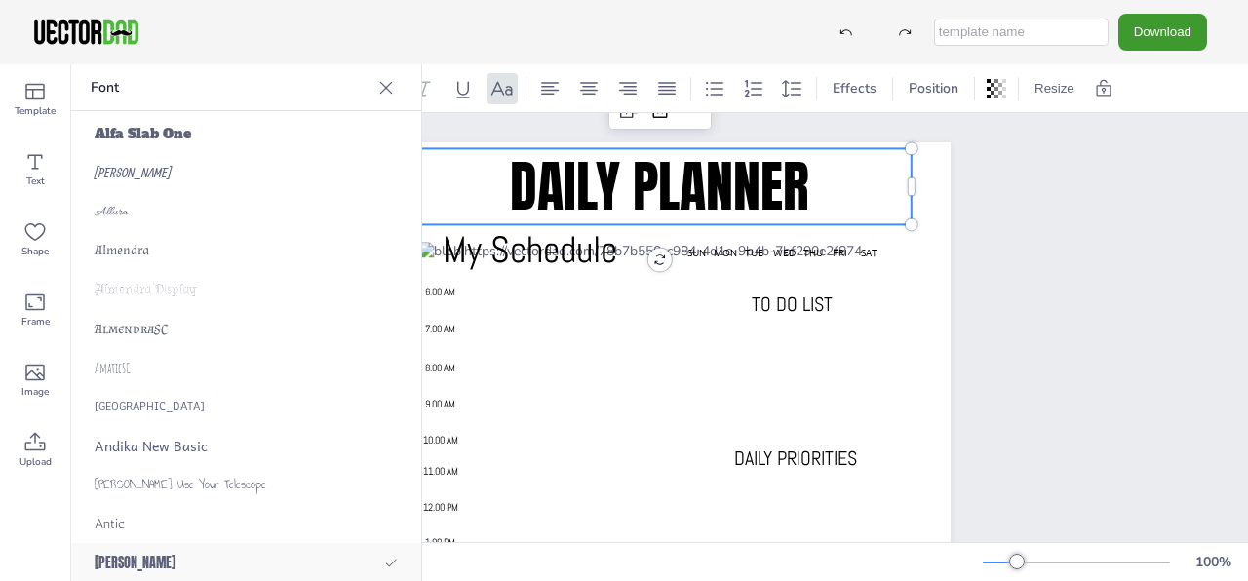
scroll to position [975, 0]
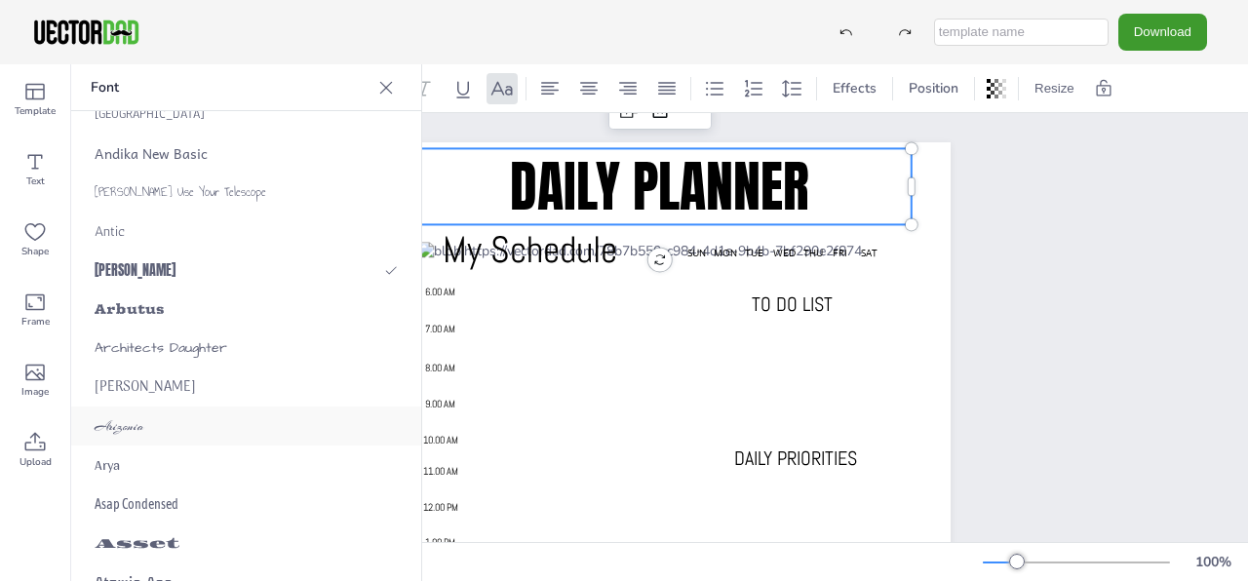
click at [190, 415] on div "Arizonia" at bounding box center [246, 426] width 350 height 39
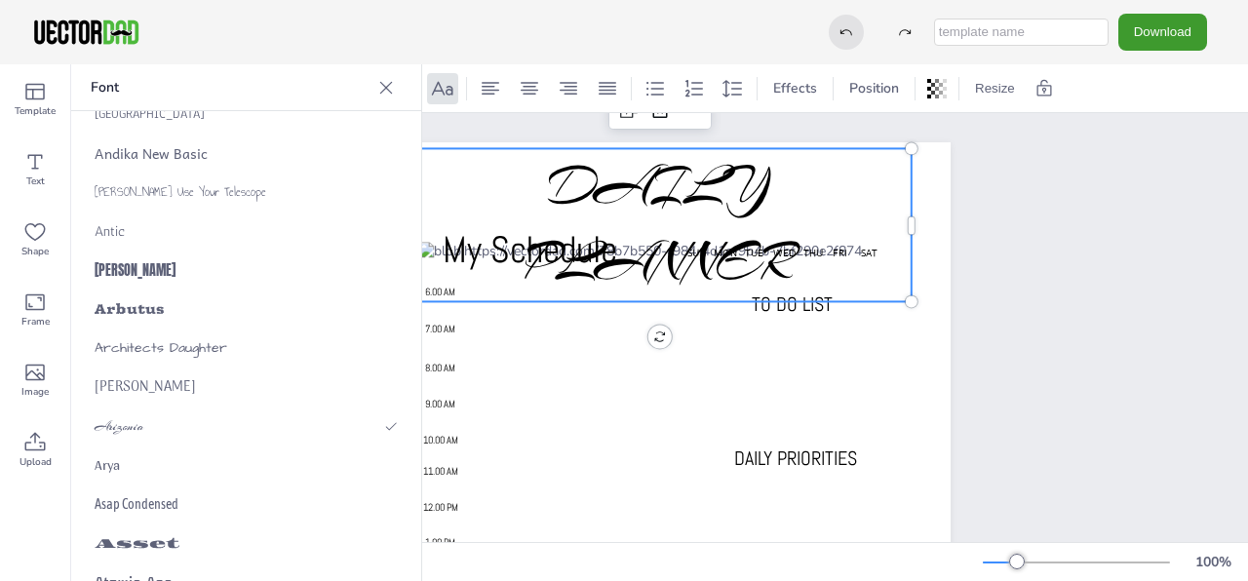
click at [870, 26] on div "Download" at bounding box center [1017, 32] width 400 height 36
click at [845, 40] on div at bounding box center [846, 32] width 35 height 35
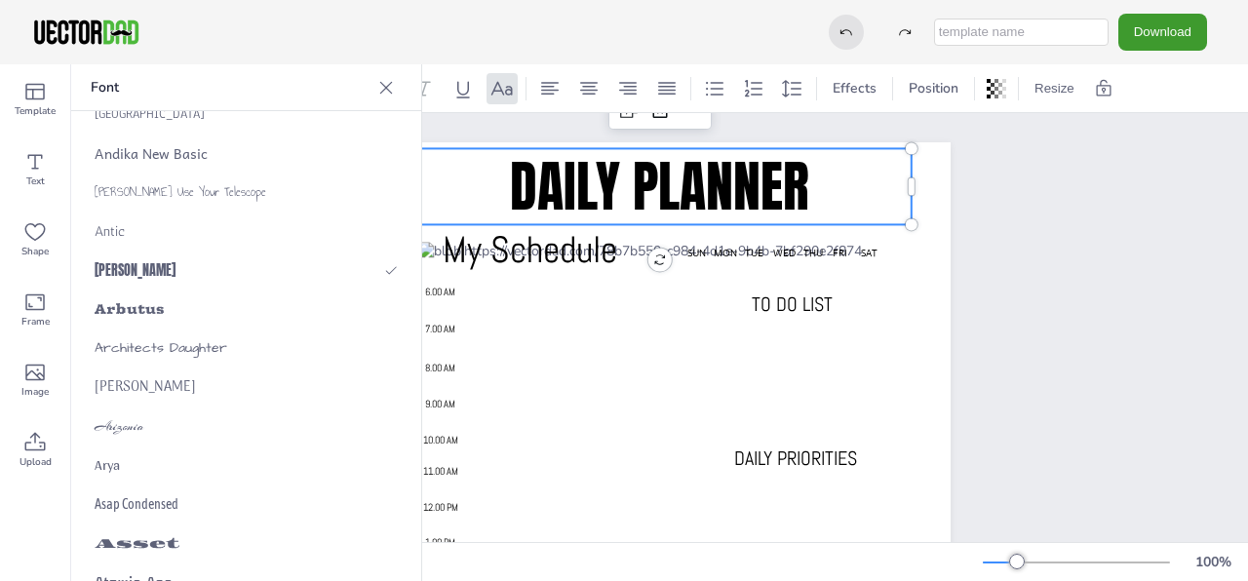
click at [845, 40] on div at bounding box center [846, 32] width 35 height 35
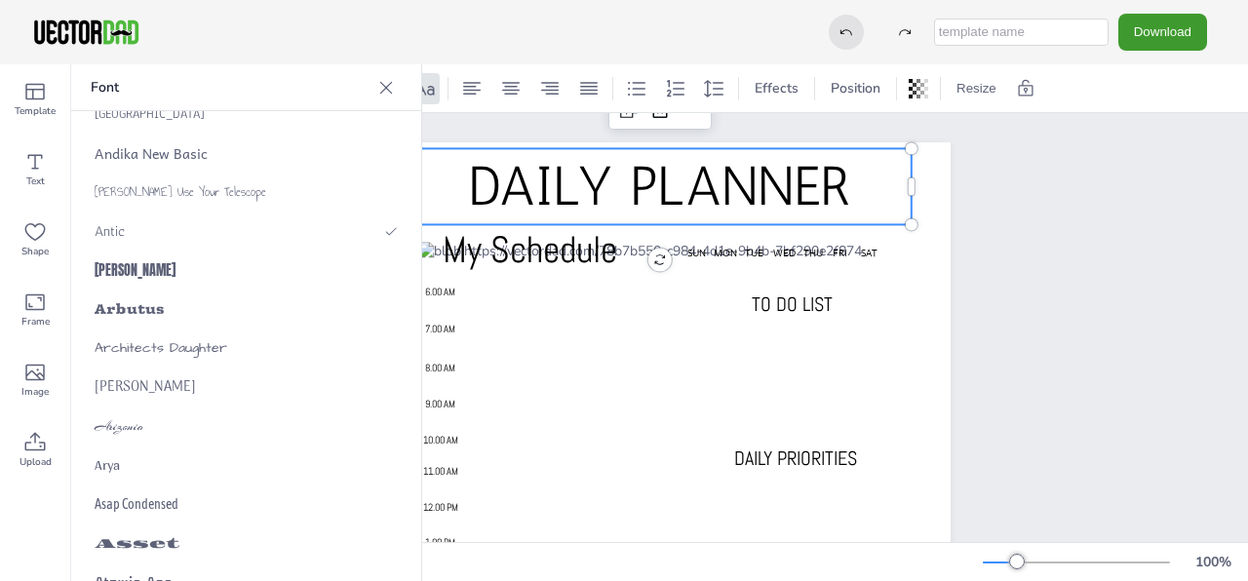
click at [845, 40] on div at bounding box center [846, 32] width 35 height 35
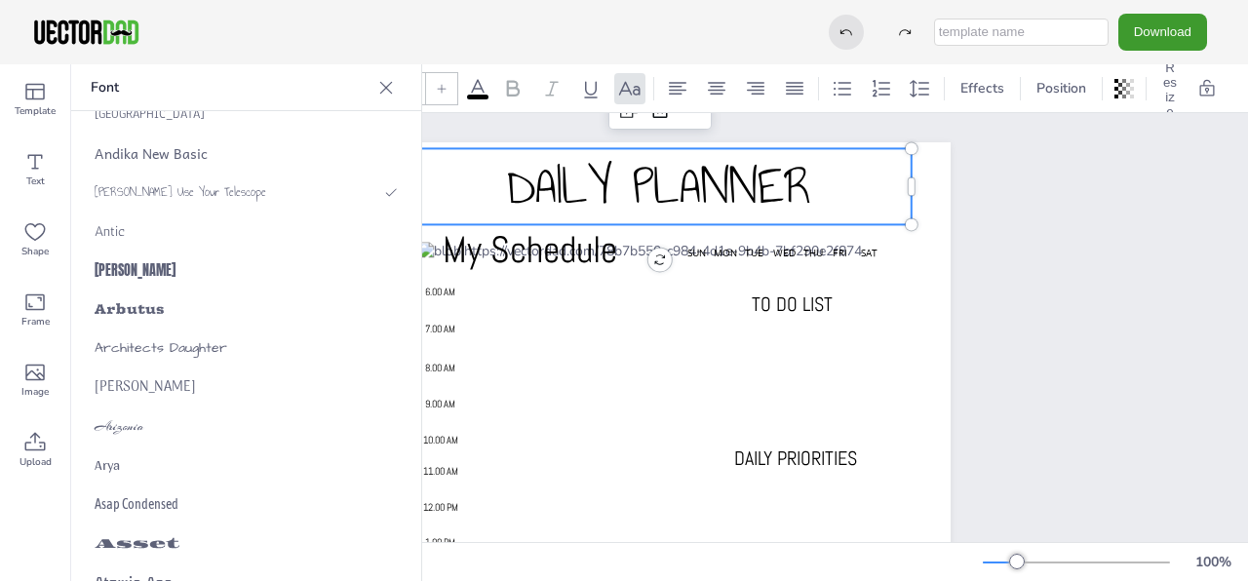
click at [845, 40] on div at bounding box center [846, 32] width 35 height 35
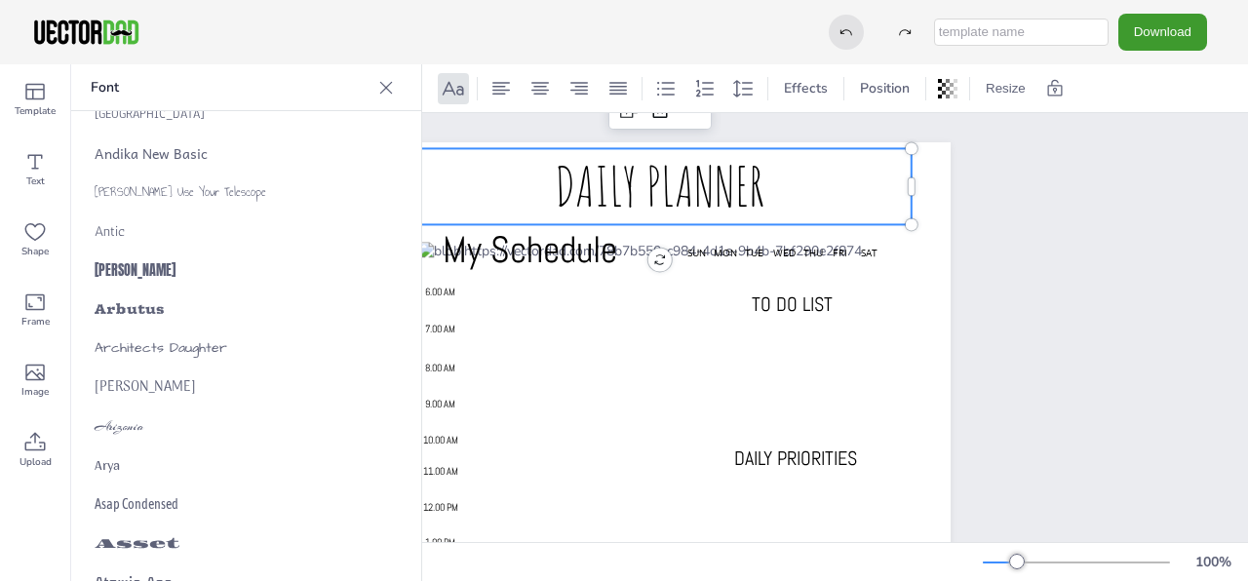
click at [845, 40] on div at bounding box center [846, 32] width 35 height 35
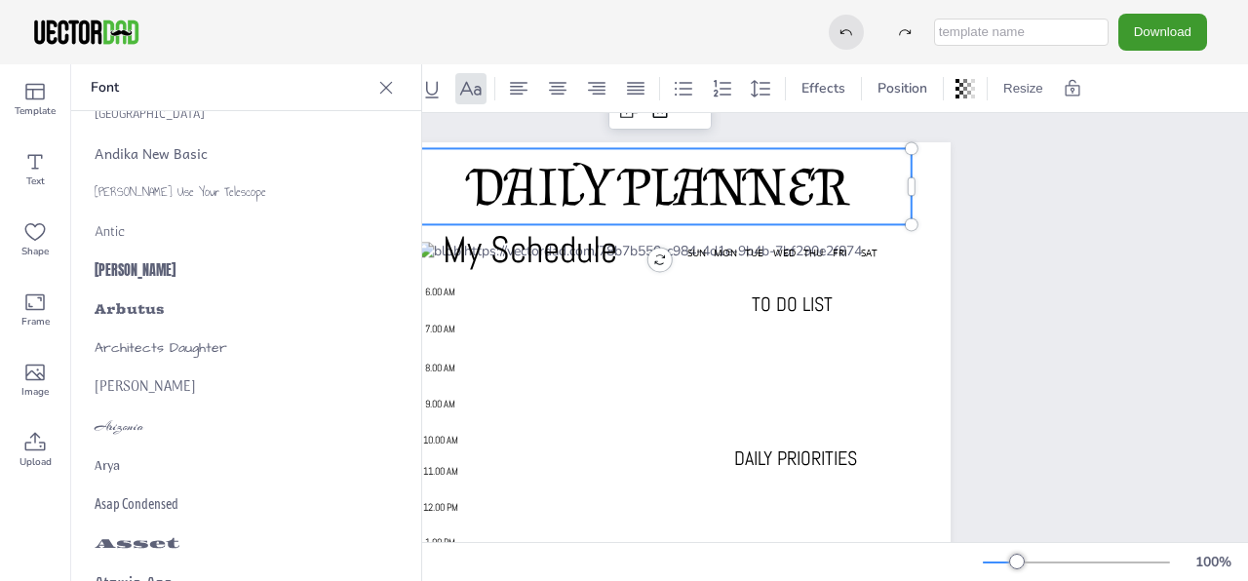
click at [845, 40] on div at bounding box center [846, 32] width 35 height 35
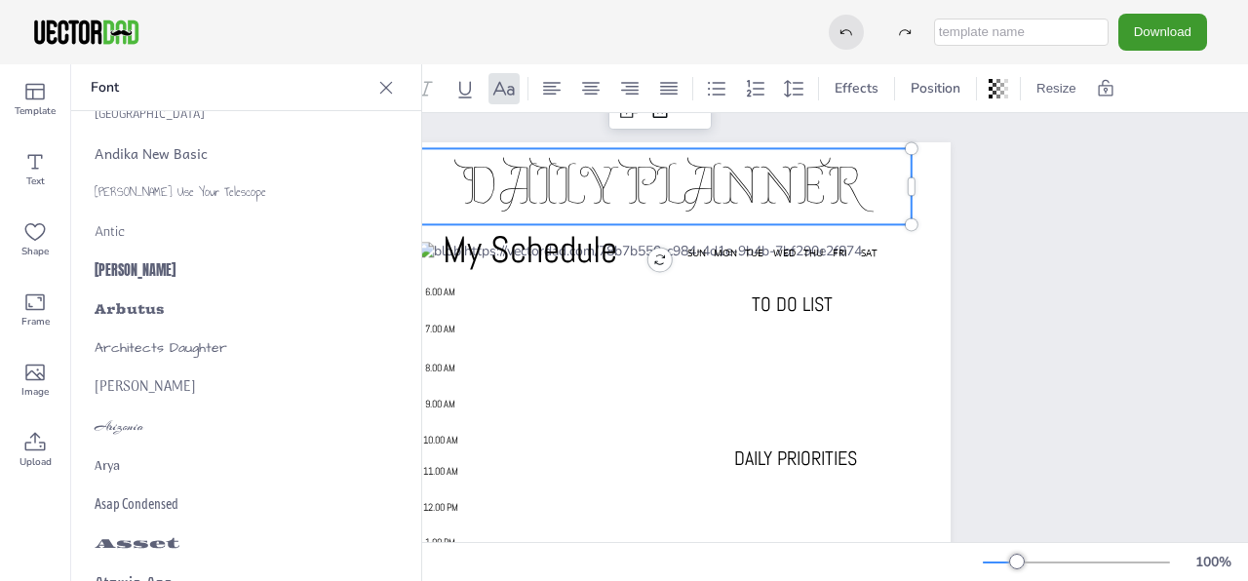
click at [845, 40] on div at bounding box center [846, 32] width 35 height 35
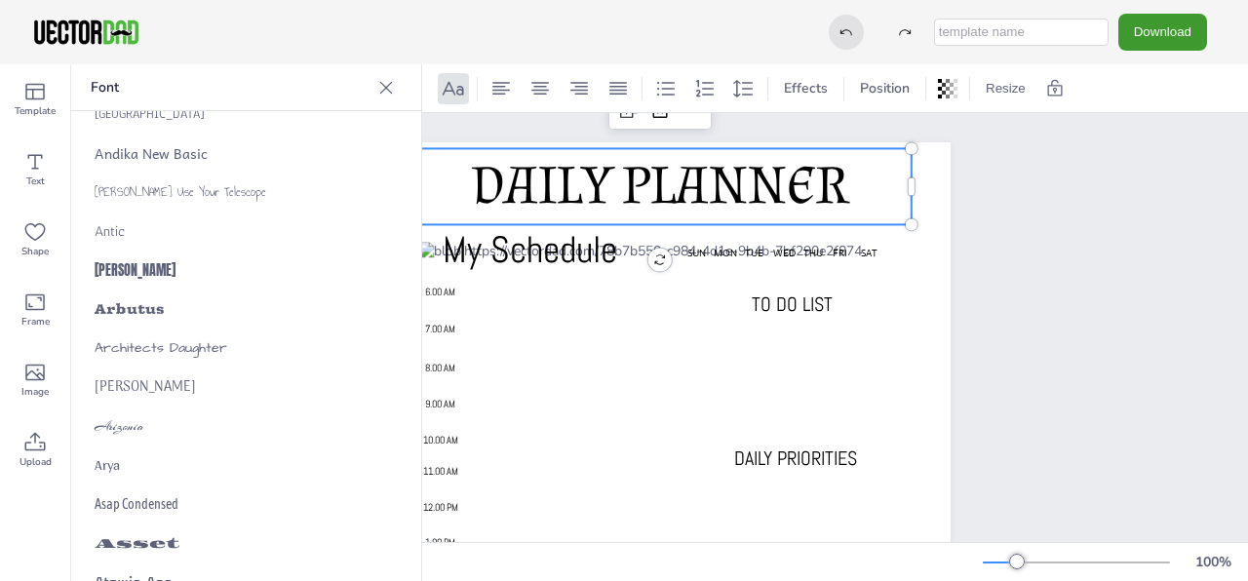
click at [845, 40] on div at bounding box center [846, 32] width 35 height 35
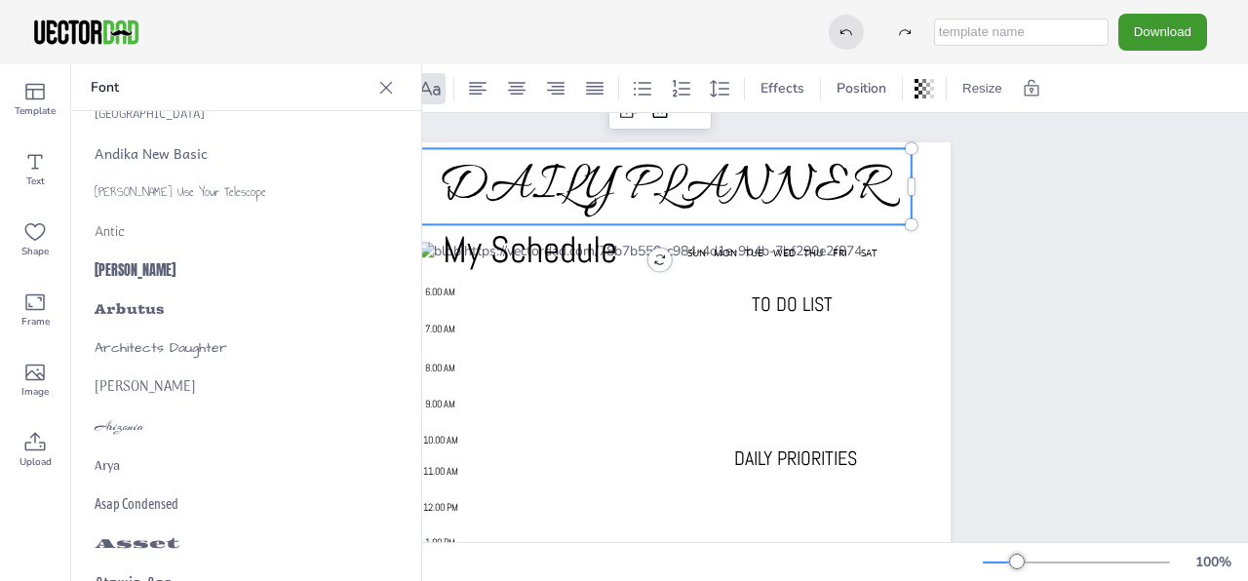
click at [845, 40] on div at bounding box center [846, 32] width 35 height 35
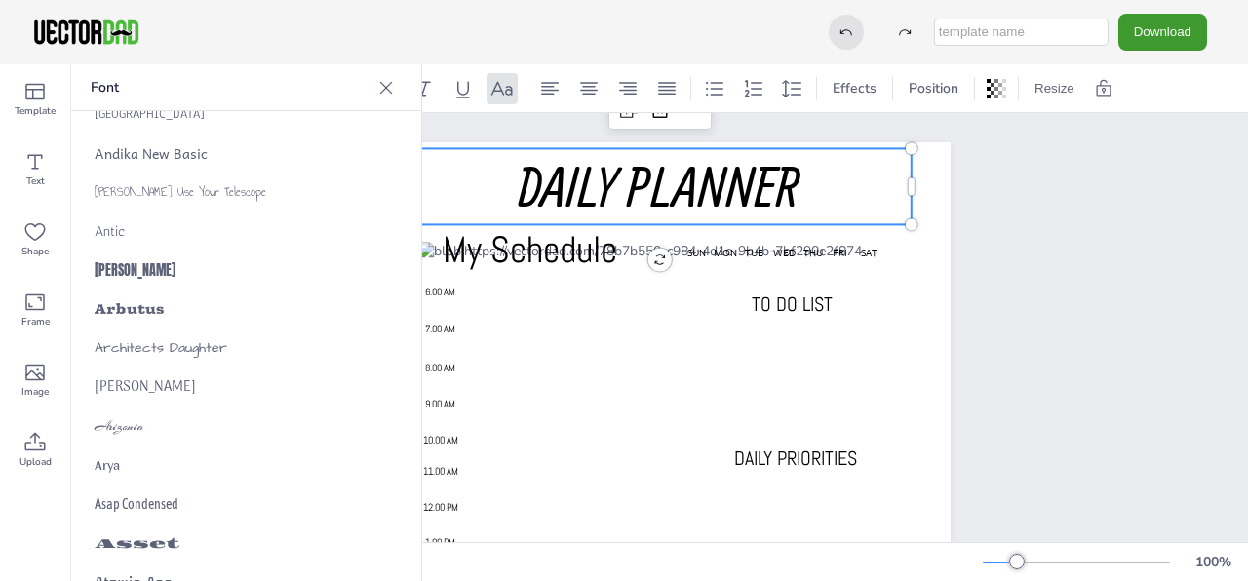
click at [845, 40] on div at bounding box center [846, 32] width 35 height 35
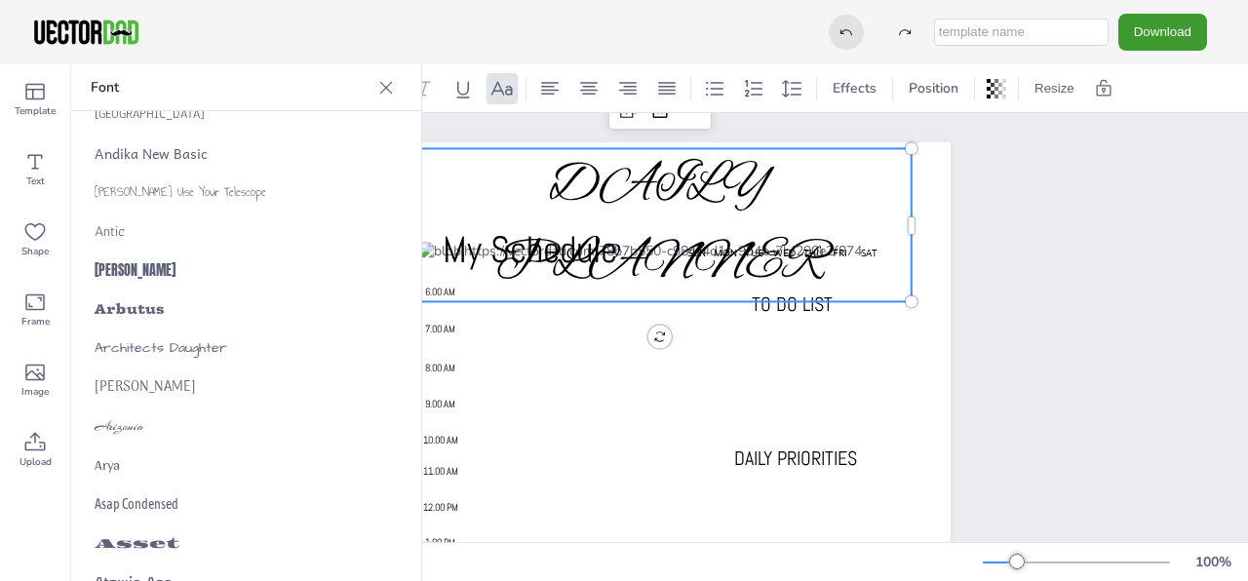
click at [845, 40] on div at bounding box center [846, 32] width 35 height 35
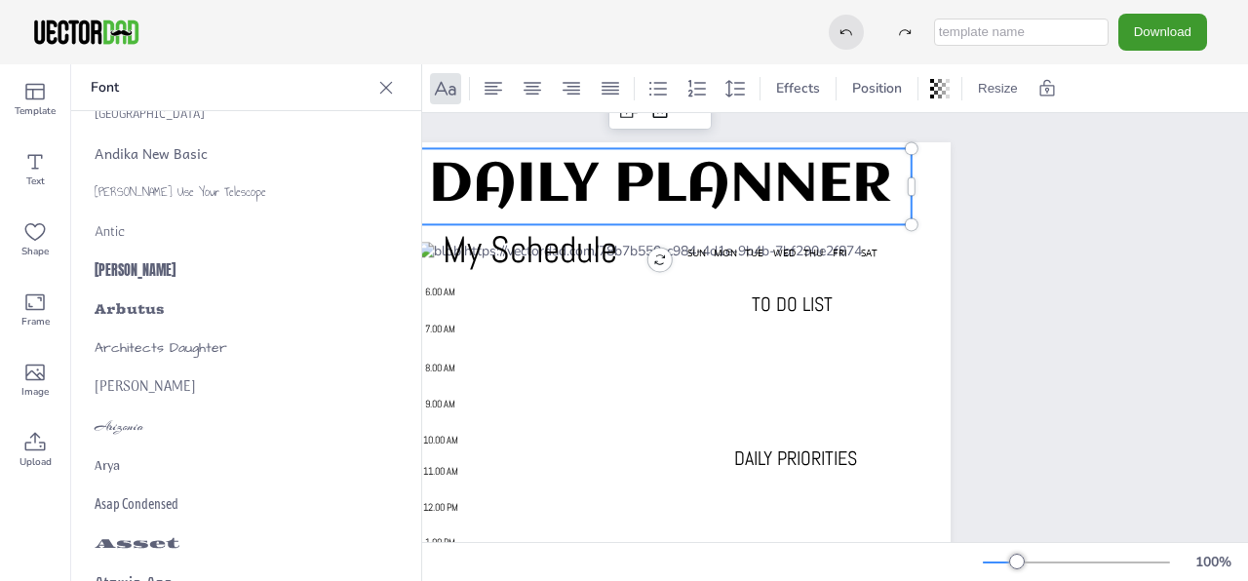
click at [845, 40] on div at bounding box center [846, 32] width 35 height 35
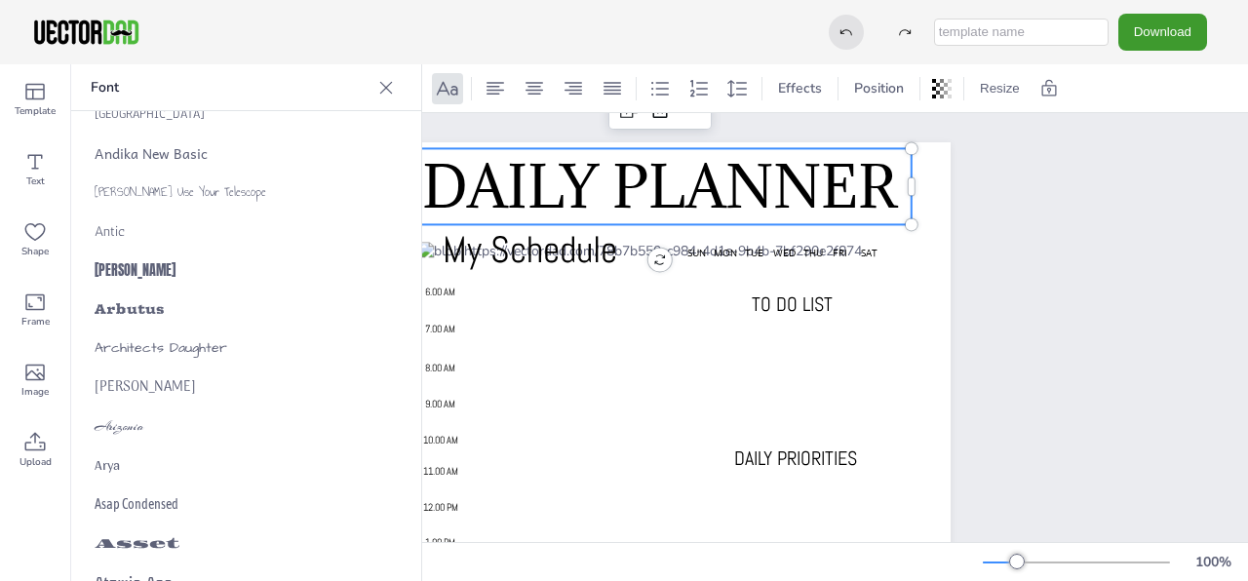
click at [845, 40] on div at bounding box center [846, 32] width 35 height 35
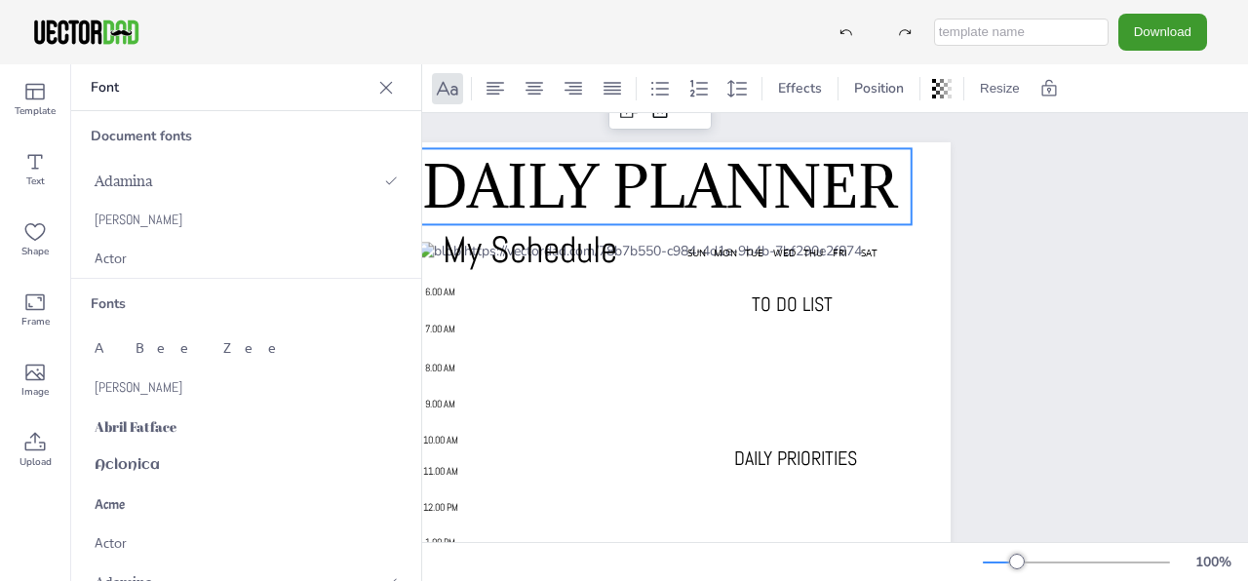
click at [1017, 296] on div "DAILY PLANNER My Schedule SUN MON TUE WED THU FRI SAT 6.00 AM 7.00 AM 8.00 AM 9…" at bounding box center [661, 552] width 748 height 879
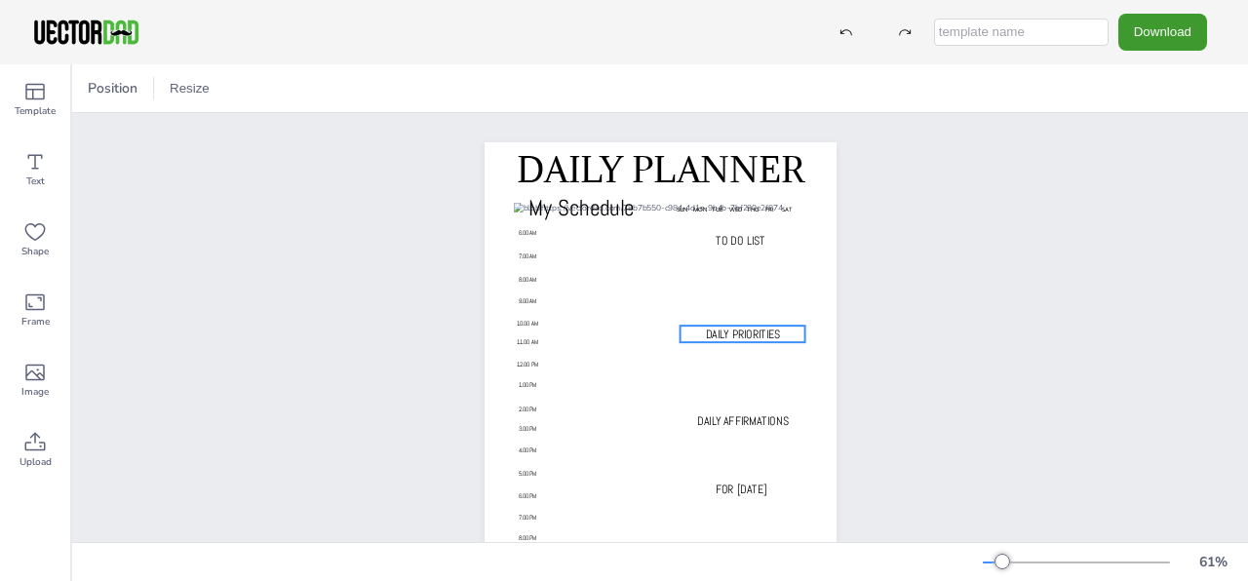
click at [796, 340] on div "DAILY PLANNER My Schedule SUN MON TUE WED THU FRI SAT 6.00 AM 7.00 AM 8.00 AM 9…" at bounding box center [661, 391] width 352 height 498
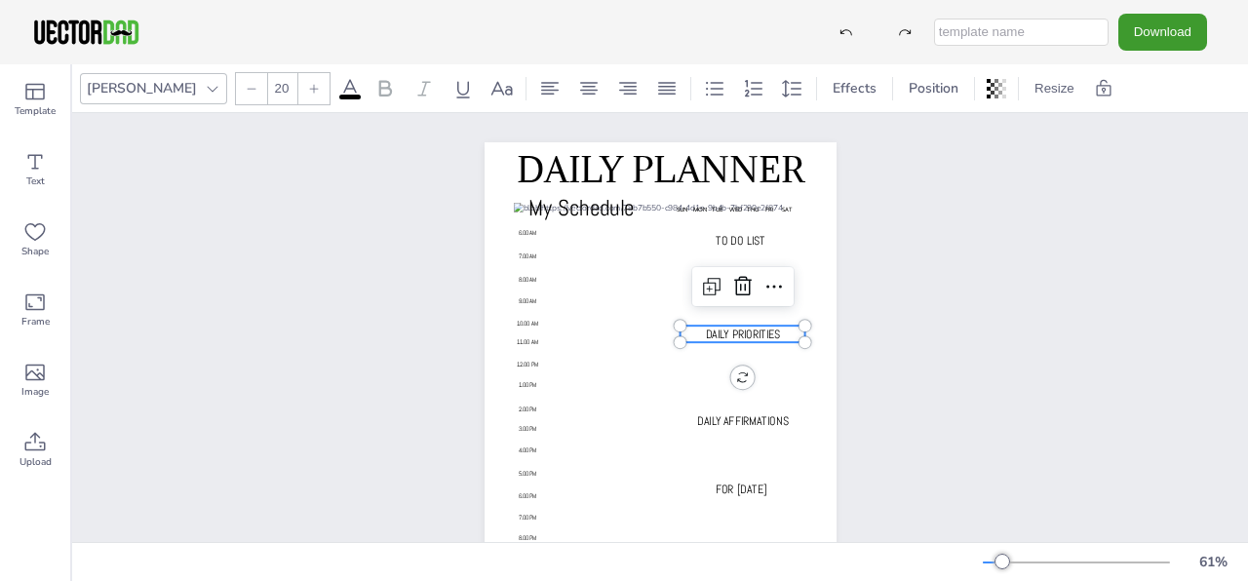
click at [341, 88] on icon at bounding box center [350, 88] width 18 height 19
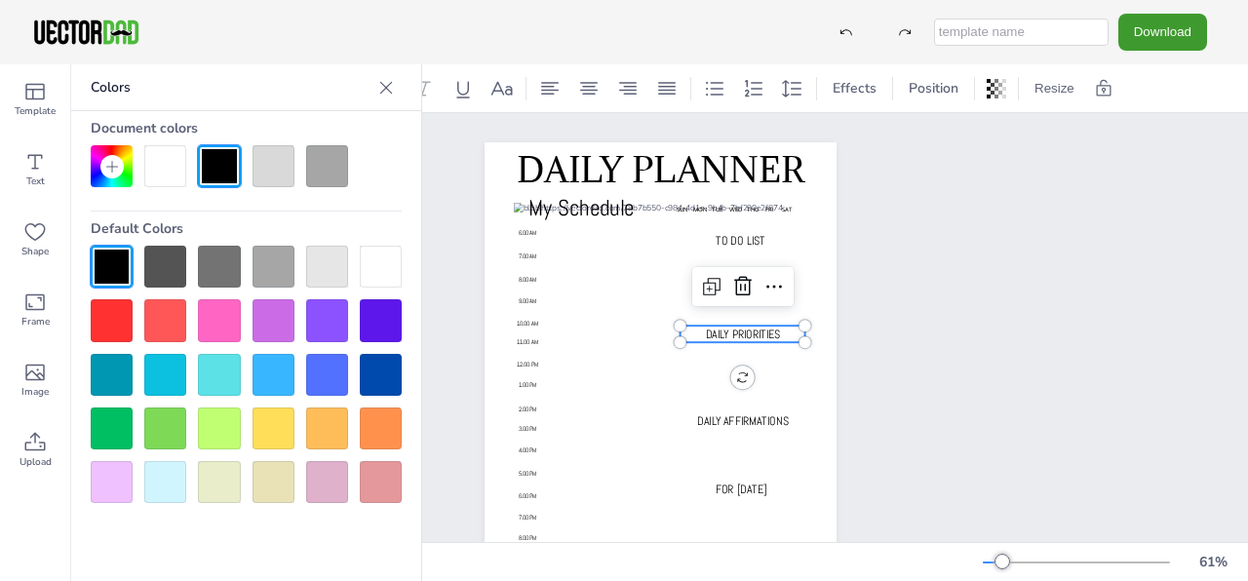
click at [269, 175] on div at bounding box center [274, 166] width 42 height 42
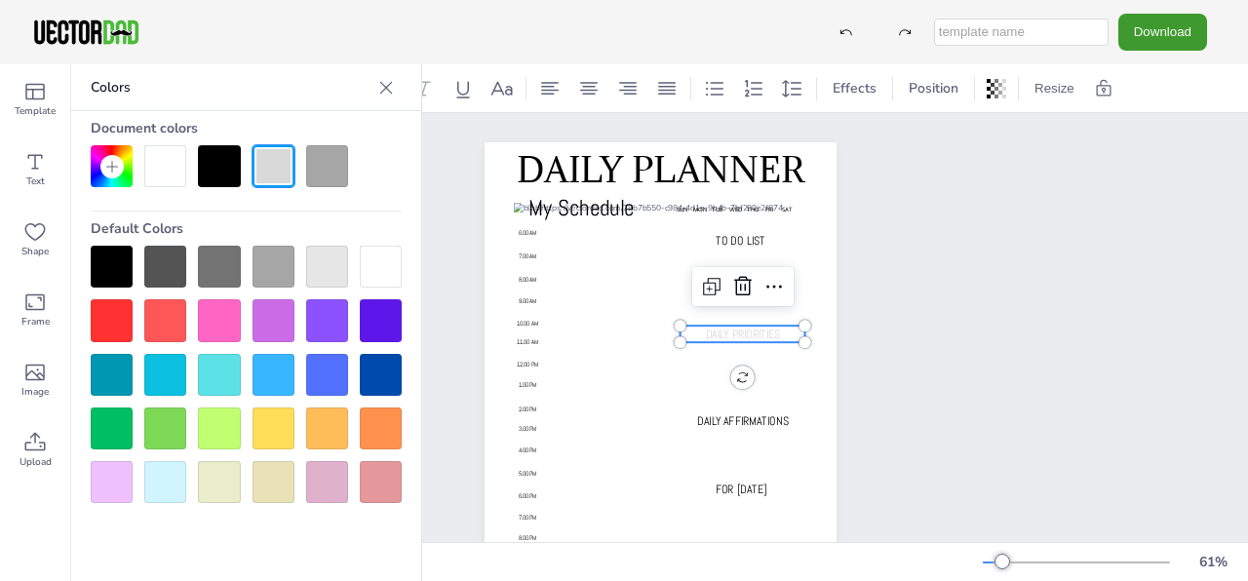
click at [229, 165] on div at bounding box center [219, 166] width 42 height 42
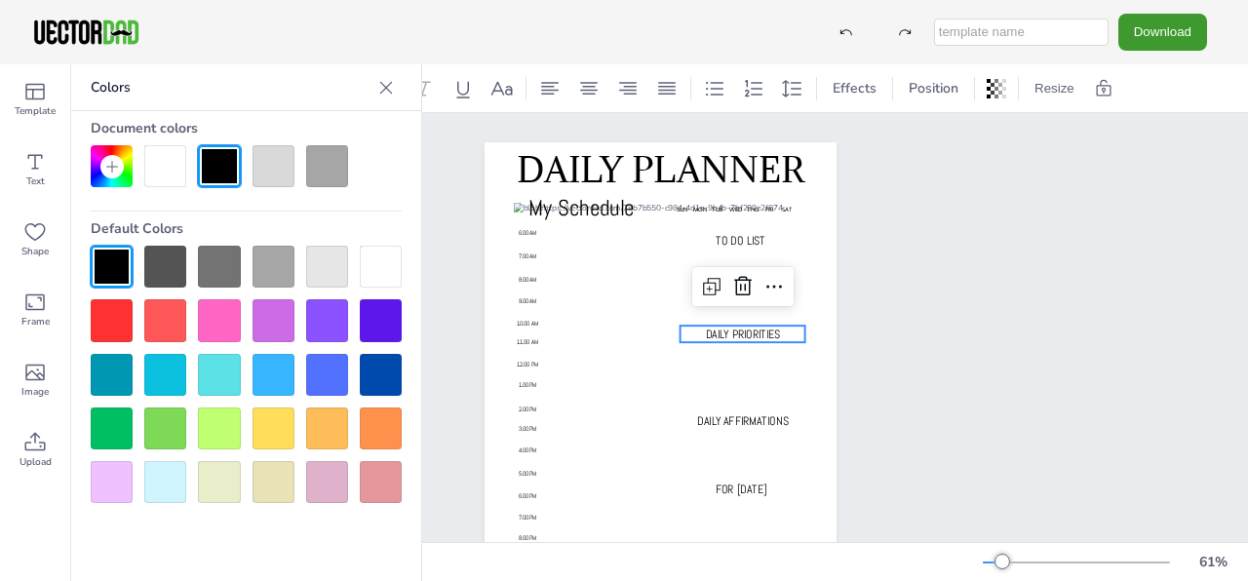
click at [883, 349] on div "DAILY PLANNER My Schedule SUN MON TUE WED THU FRI SAT 6.00 AM 7.00 AM 8.00 AM 9…" at bounding box center [661, 391] width 520 height 557
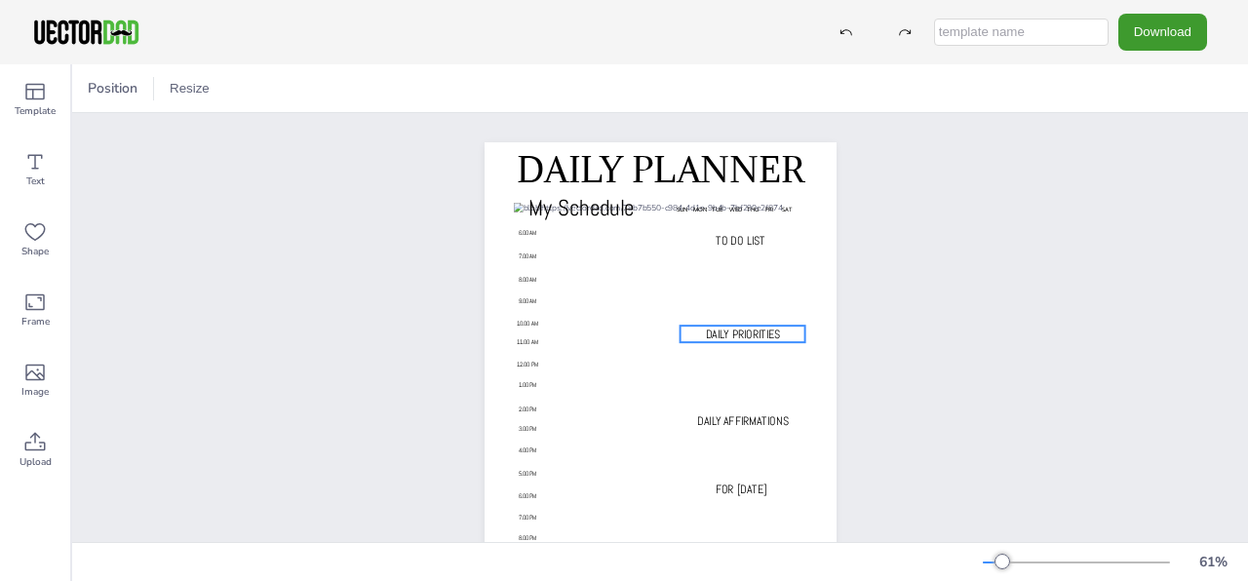
click at [775, 339] on p "DAILY PRIORITIES" at bounding box center [743, 334] width 126 height 17
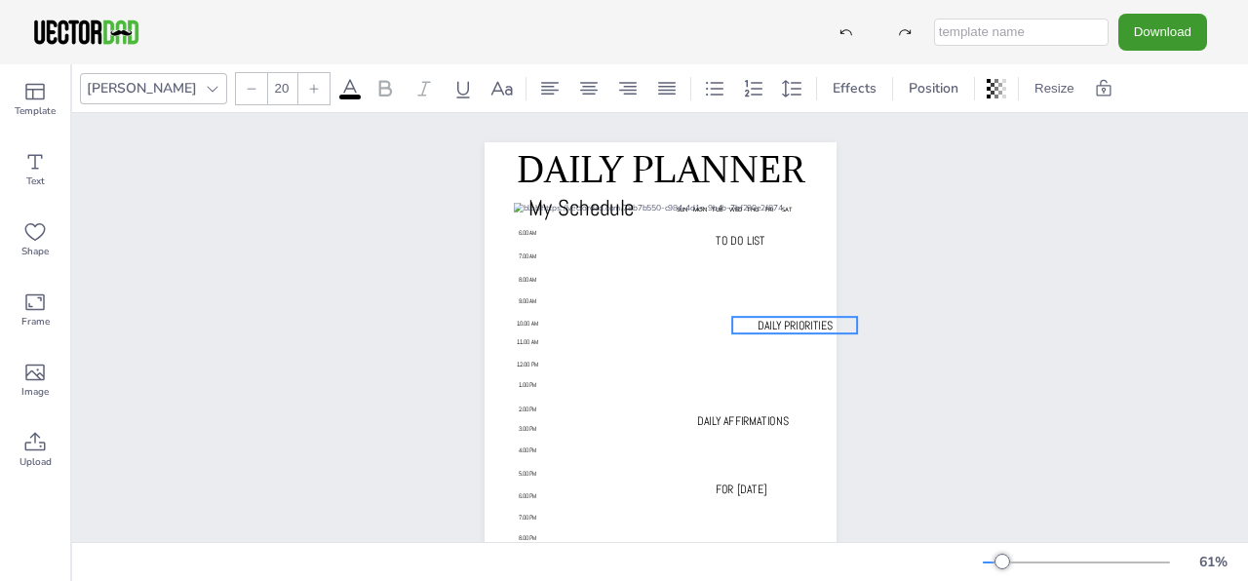
drag, startPoint x: 780, startPoint y: 339, endPoint x: 833, endPoint y: 330, distance: 53.5
click at [833, 330] on div "DAILY PLANNER My Schedule SUN MON TUE WED THU FRI SAT 6.00 AM 7.00 AM 8.00 AM 9…" at bounding box center [660, 391] width 410 height 498
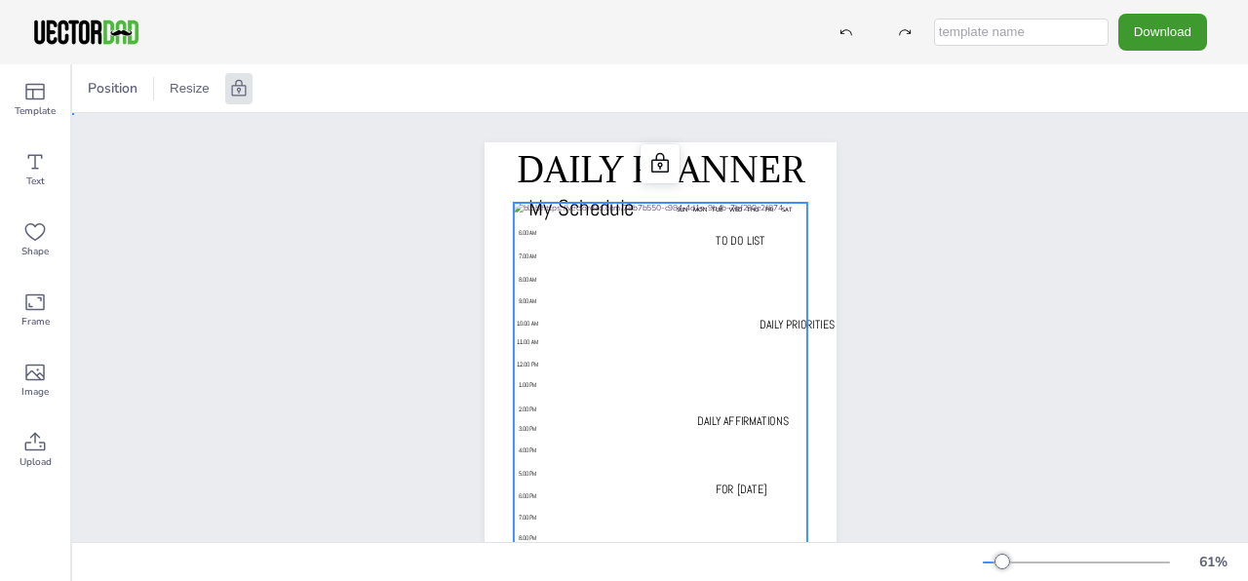
click at [694, 336] on div at bounding box center [659, 409] width 293 height 412
click at [693, 335] on div at bounding box center [659, 409] width 293 height 412
click at [853, 25] on icon at bounding box center [847, 32] width 14 height 14
click at [651, 165] on icon at bounding box center [659, 163] width 23 height 23
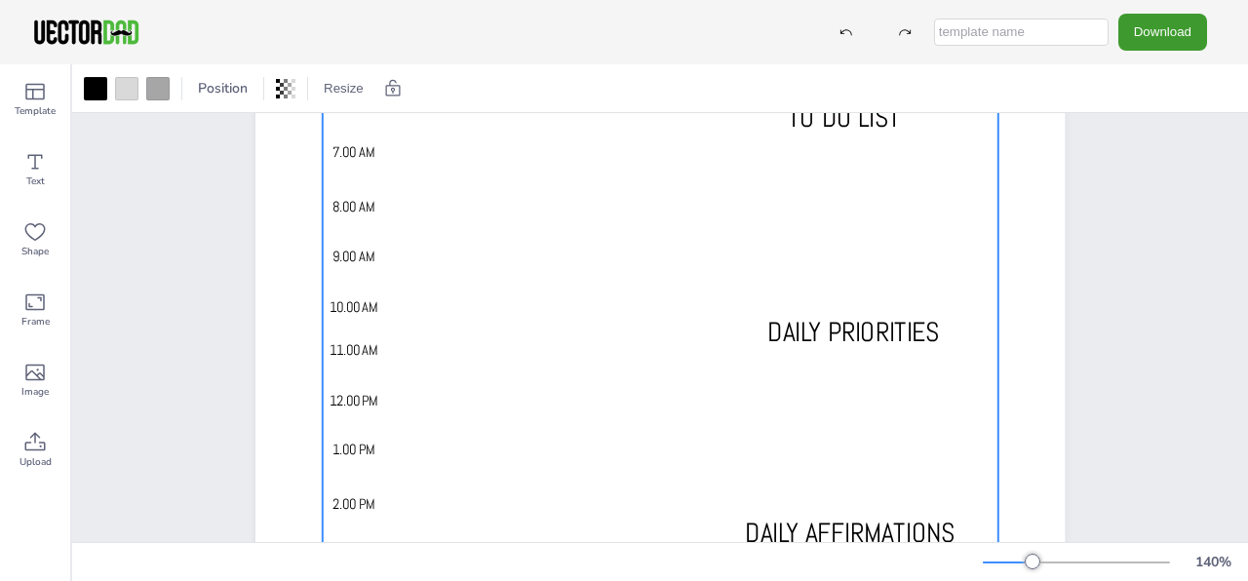
scroll to position [293, 0]
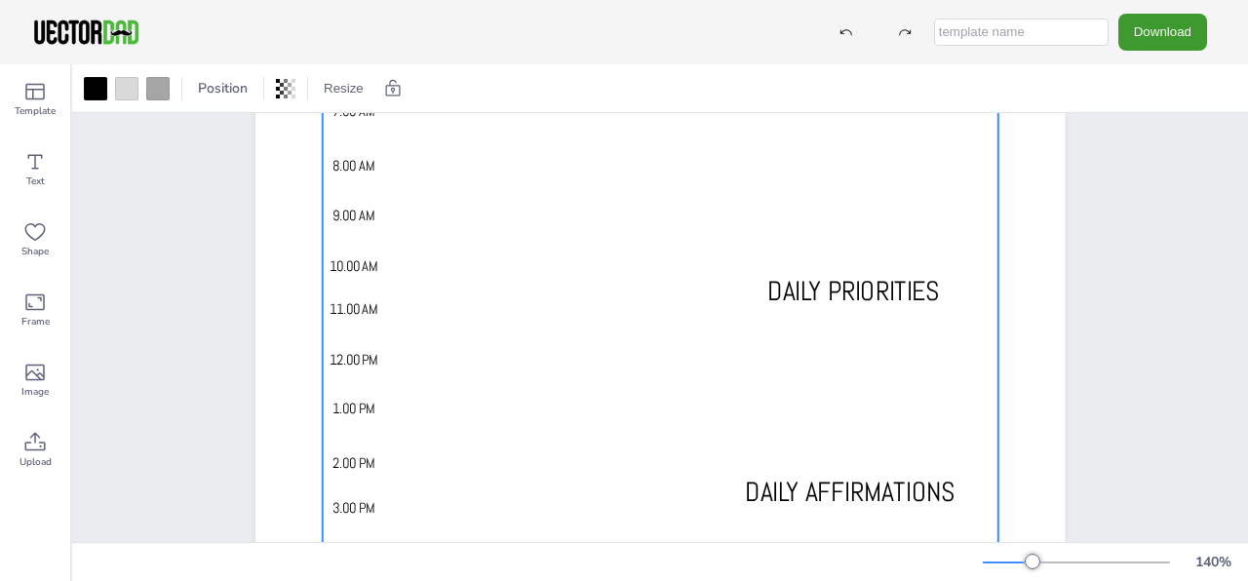
click at [696, 293] on div at bounding box center [661, 463] width 676 height 949
click at [697, 293] on div at bounding box center [661, 463] width 676 height 949
click at [698, 293] on div at bounding box center [661, 463] width 676 height 949
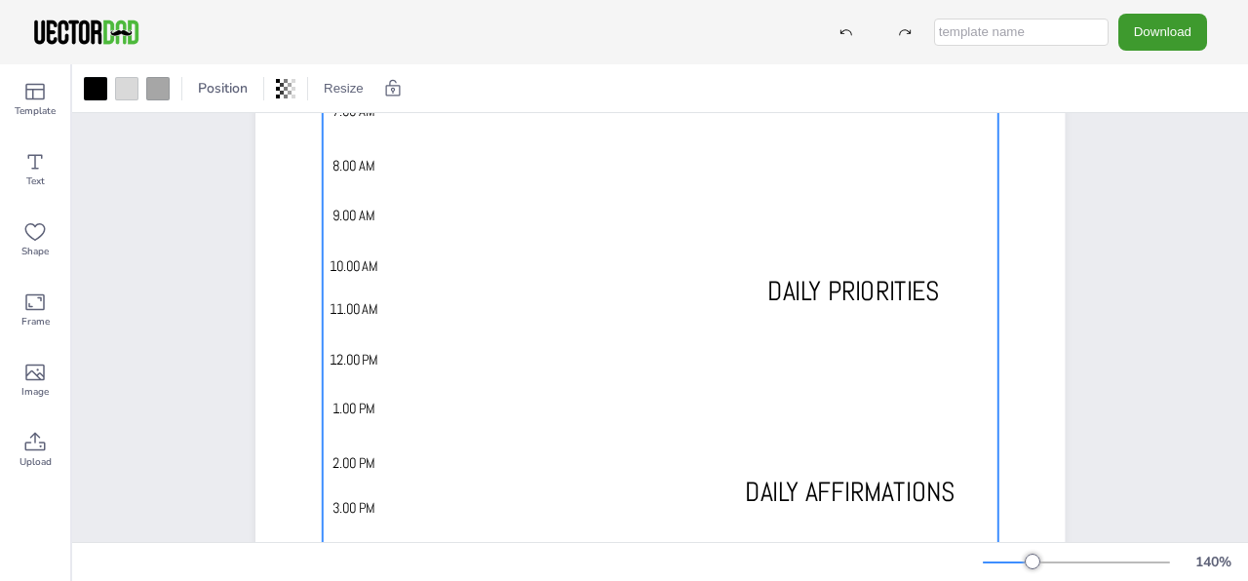
click at [698, 292] on div at bounding box center [661, 463] width 676 height 949
click at [709, 291] on p "DAILY PRIORITIES" at bounding box center [854, 291] width 290 height 38
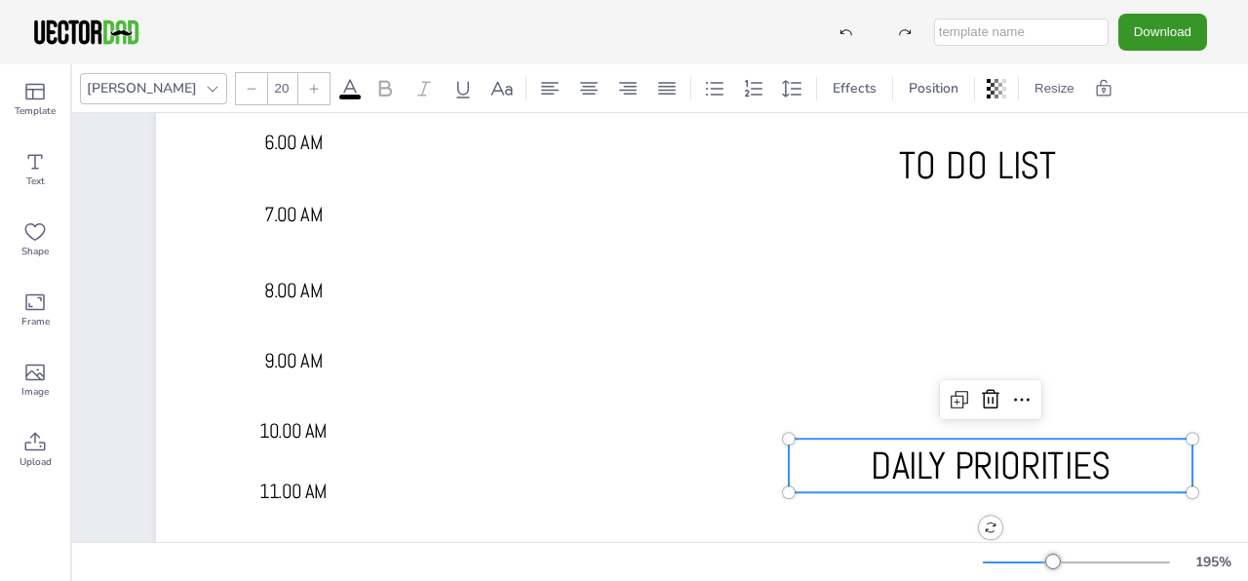
click at [1168, 21] on button "Download" at bounding box center [1162, 32] width 89 height 36
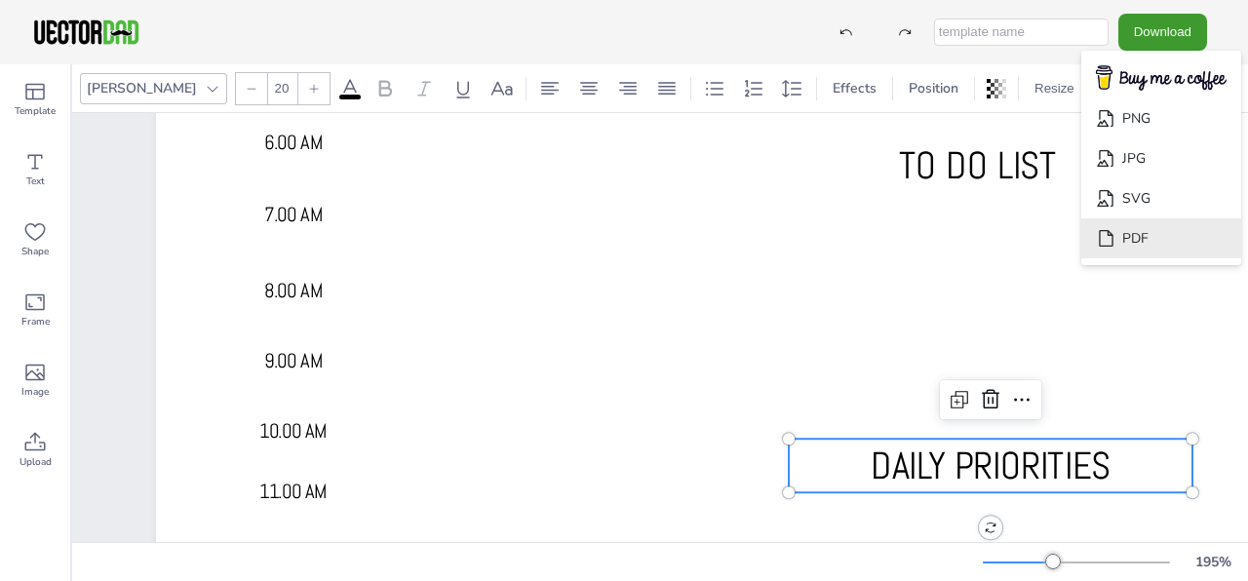
click at [1137, 233] on li "PDF" at bounding box center [1161, 238] width 160 height 40
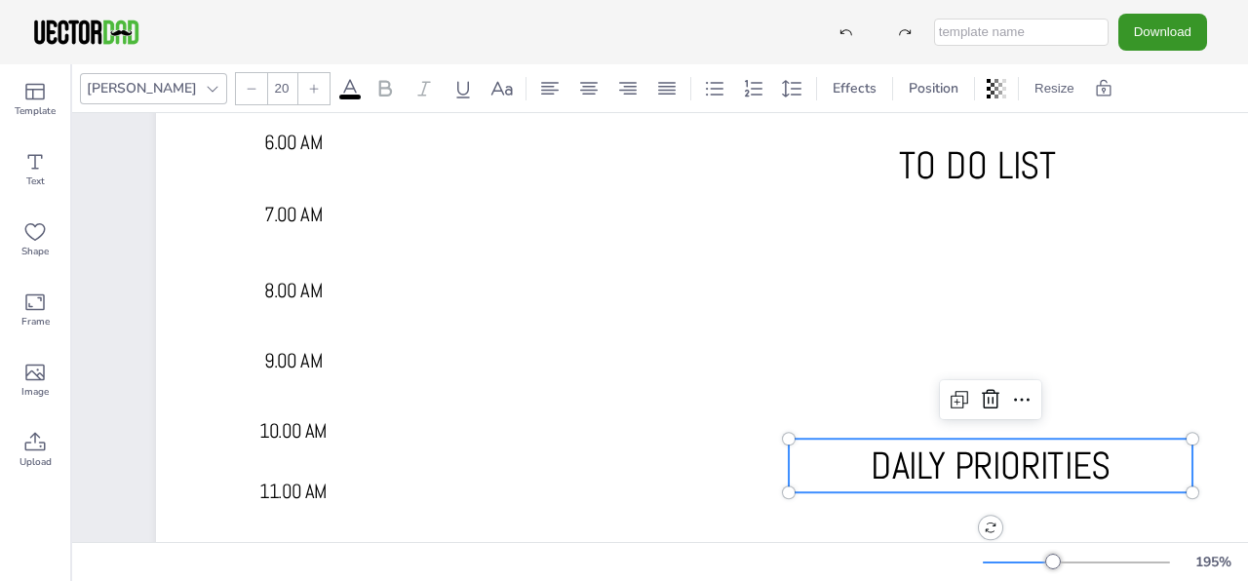
click at [1133, 26] on button "Download" at bounding box center [1162, 32] width 89 height 36
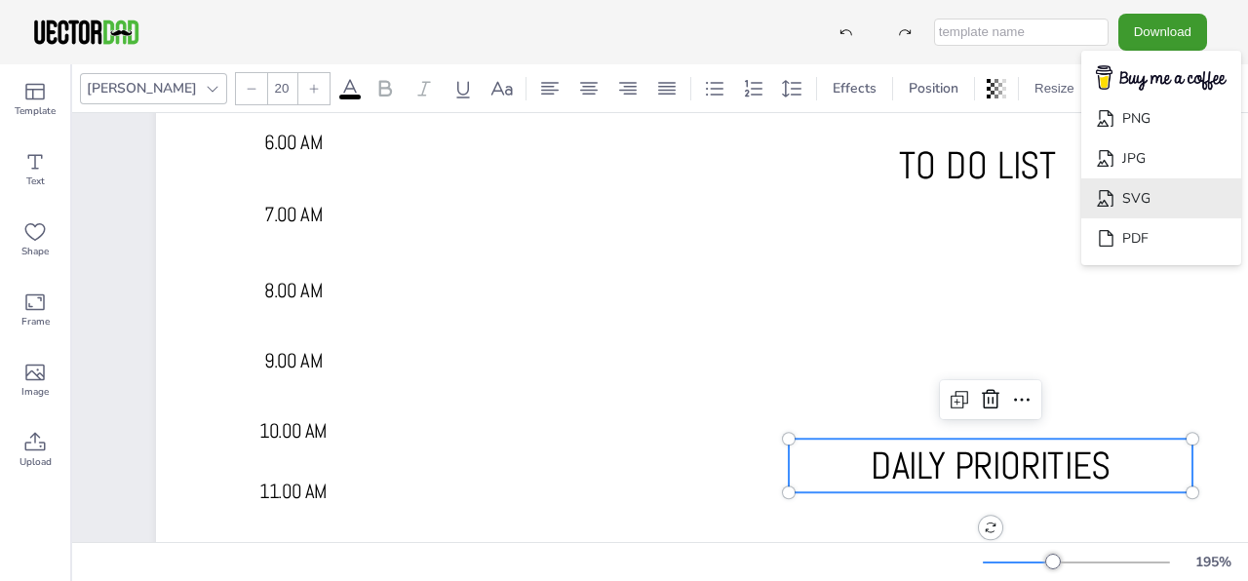
click at [1136, 194] on li "SVG" at bounding box center [1161, 198] width 160 height 40
